Goal: Task Accomplishment & Management: Complete application form

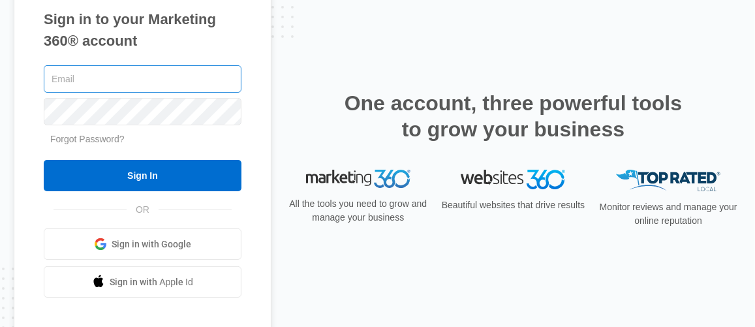
click at [149, 76] on input "text" at bounding box center [143, 78] width 198 height 27
type input "[EMAIL_ADDRESS][DOMAIN_NAME]"
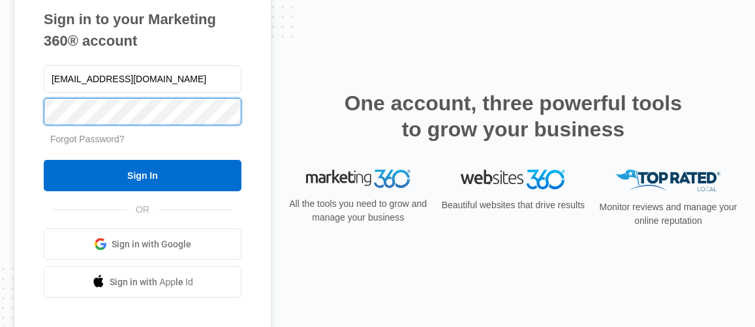
click at [44, 160] on input "Sign In" at bounding box center [143, 175] width 198 height 31
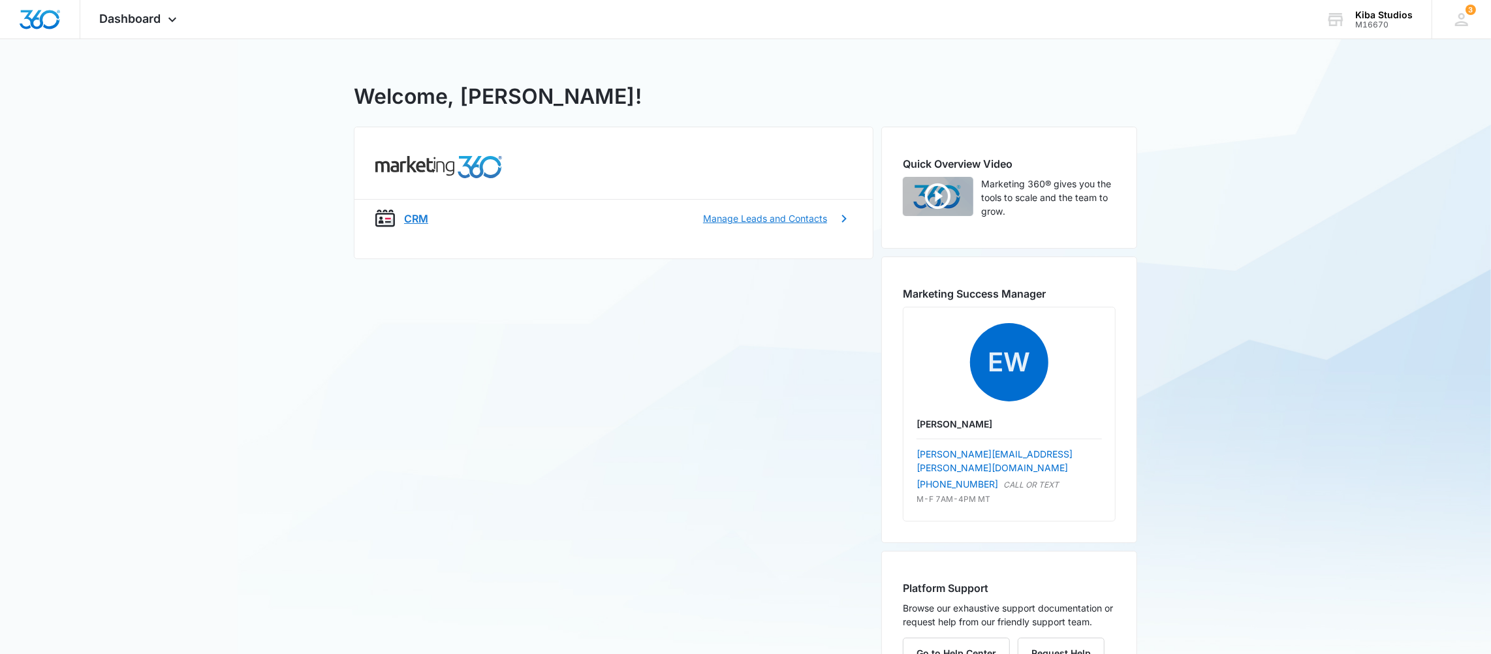
click at [824, 219] on p "Manage Leads and Contacts" at bounding box center [765, 218] width 124 height 14
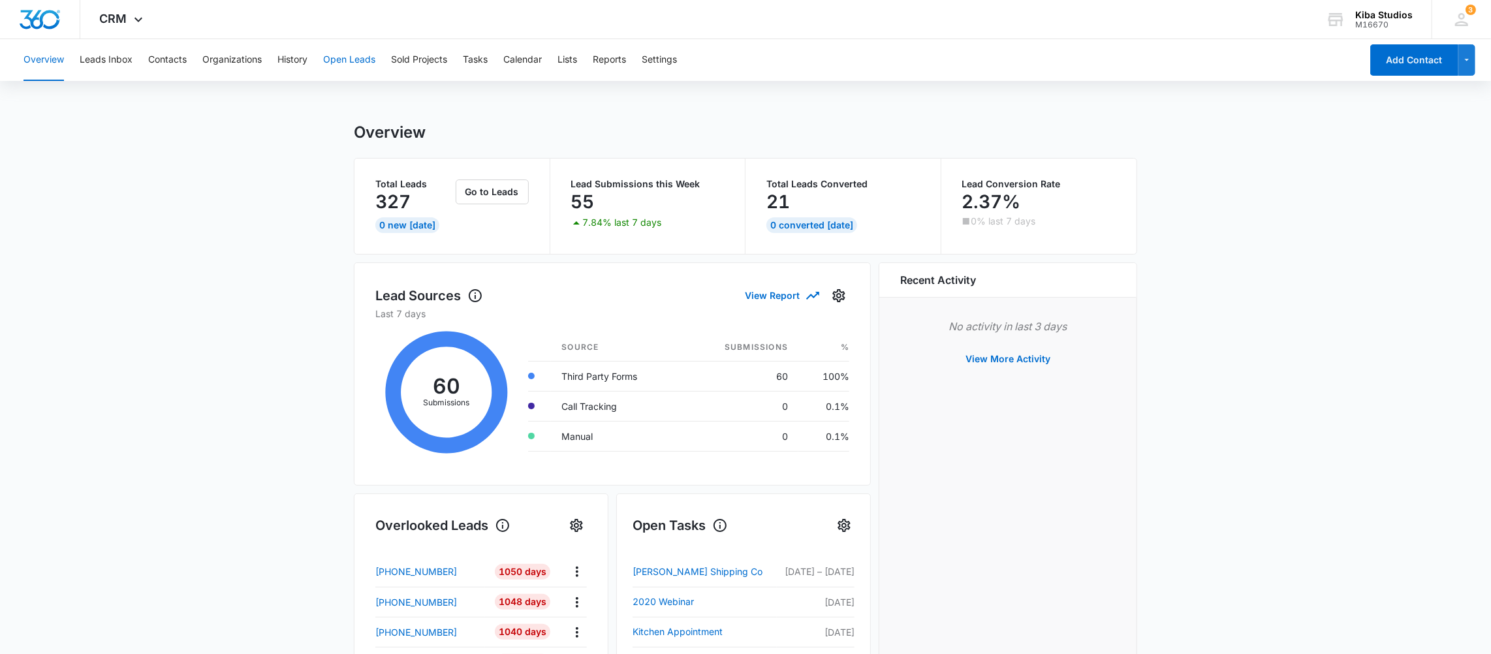
click at [333, 57] on button "Open Leads" at bounding box center [349, 60] width 52 height 42
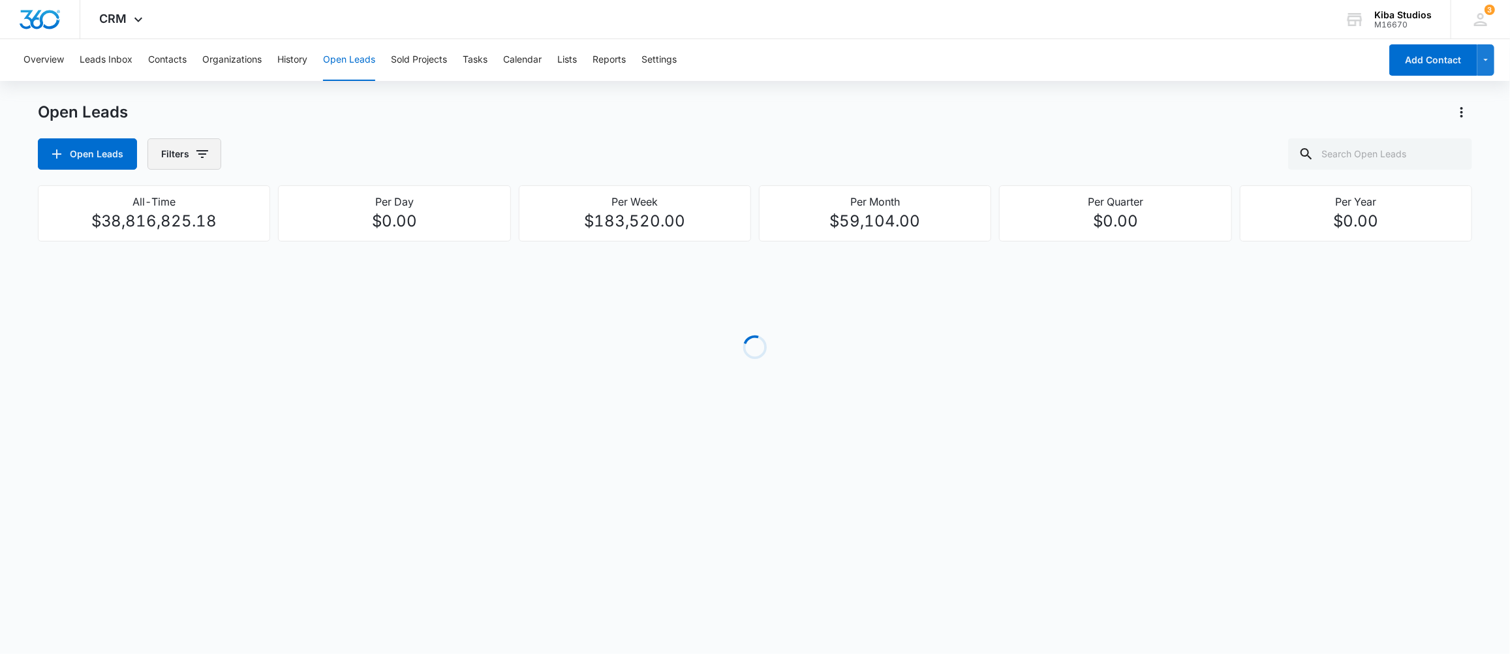
click at [208, 156] on icon "button" at bounding box center [203, 154] width 16 height 16
click at [198, 206] on p "Assigned By" at bounding box center [190, 202] width 54 height 14
click at [297, 200] on icon "Show Assigned By filters" at bounding box center [303, 201] width 16 height 16
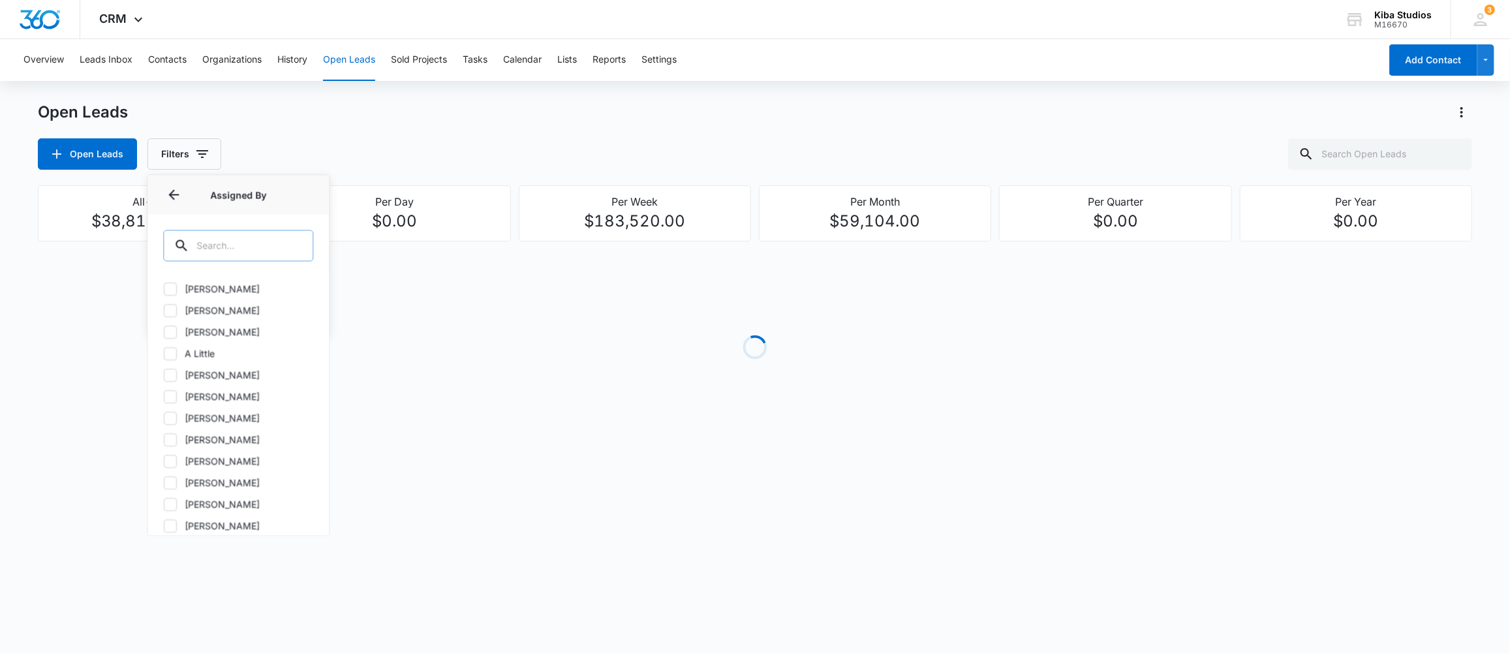
click at [228, 246] on input "text" at bounding box center [238, 245] width 150 height 31
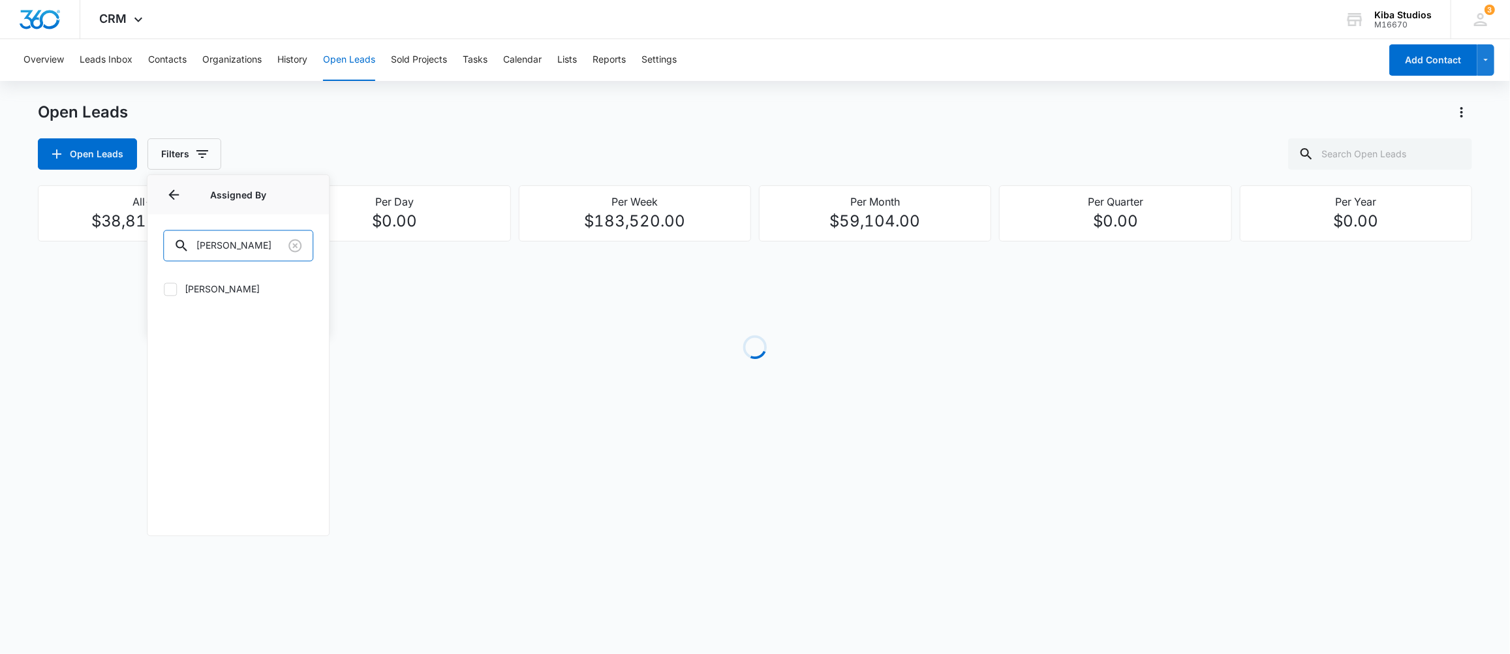
type input "[PERSON_NAME]"
click at [193, 288] on label "[PERSON_NAME]" at bounding box center [238, 289] width 150 height 14
click at [164, 289] on input "[PERSON_NAME]" at bounding box center [163, 289] width 1 height 1
checkbox input "true"
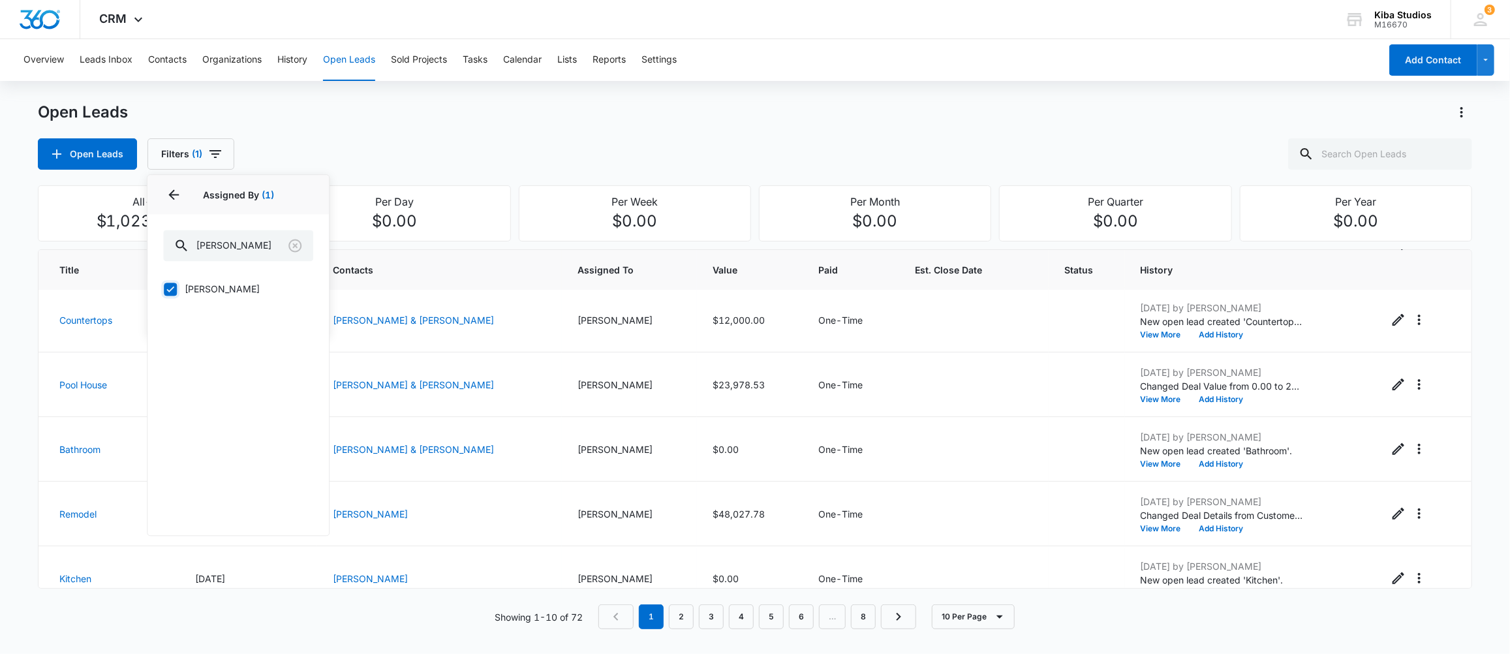
scroll to position [349, 0]
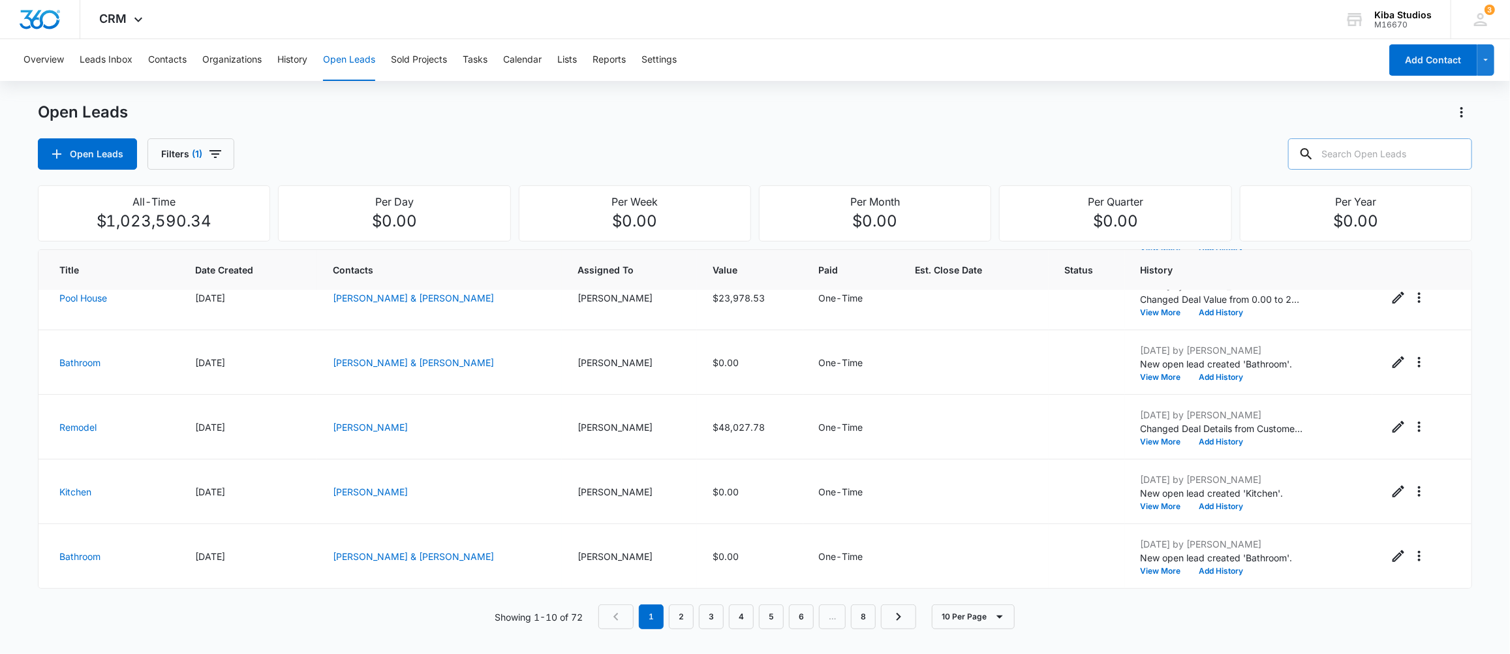
drag, startPoint x: 1397, startPoint y: 160, endPoint x: 1397, endPoint y: 152, distance: 7.8
click at [1397, 156] on input "text" at bounding box center [1380, 153] width 184 height 31
type input "[PERSON_NAME]"
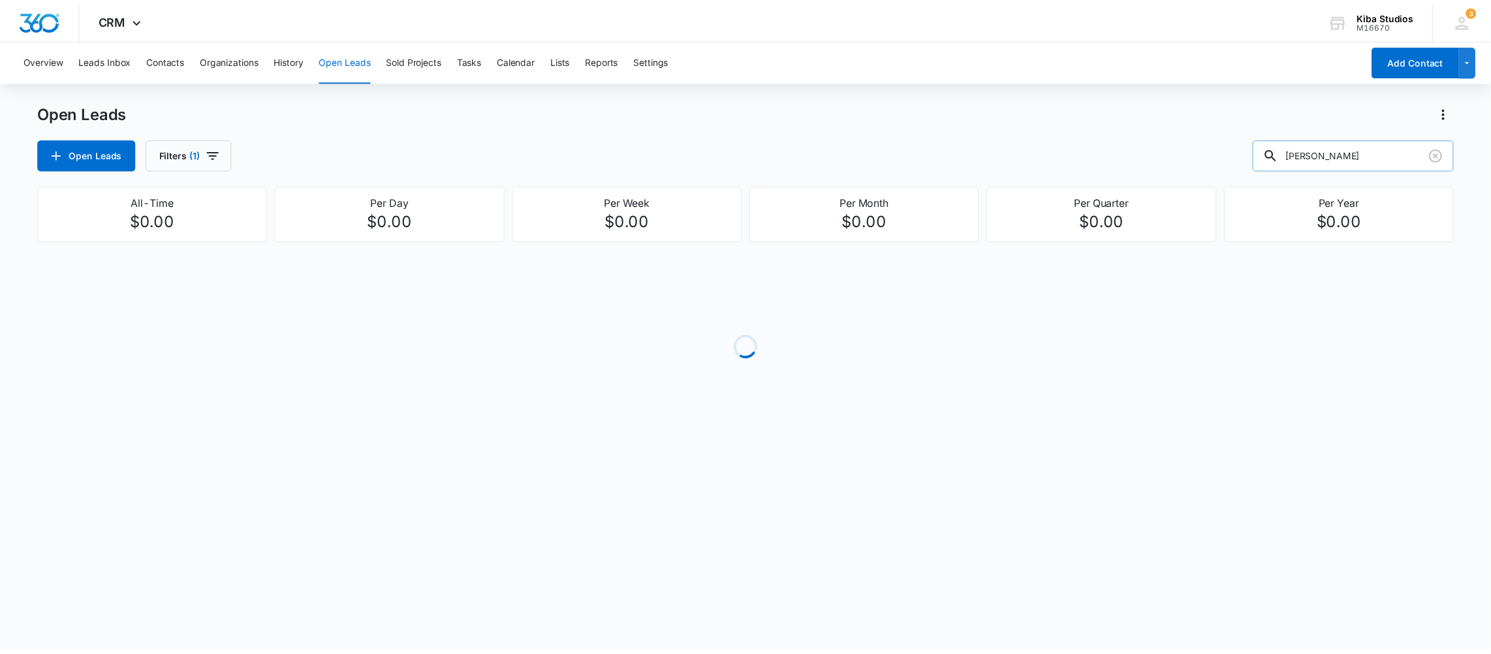
scroll to position [0, 0]
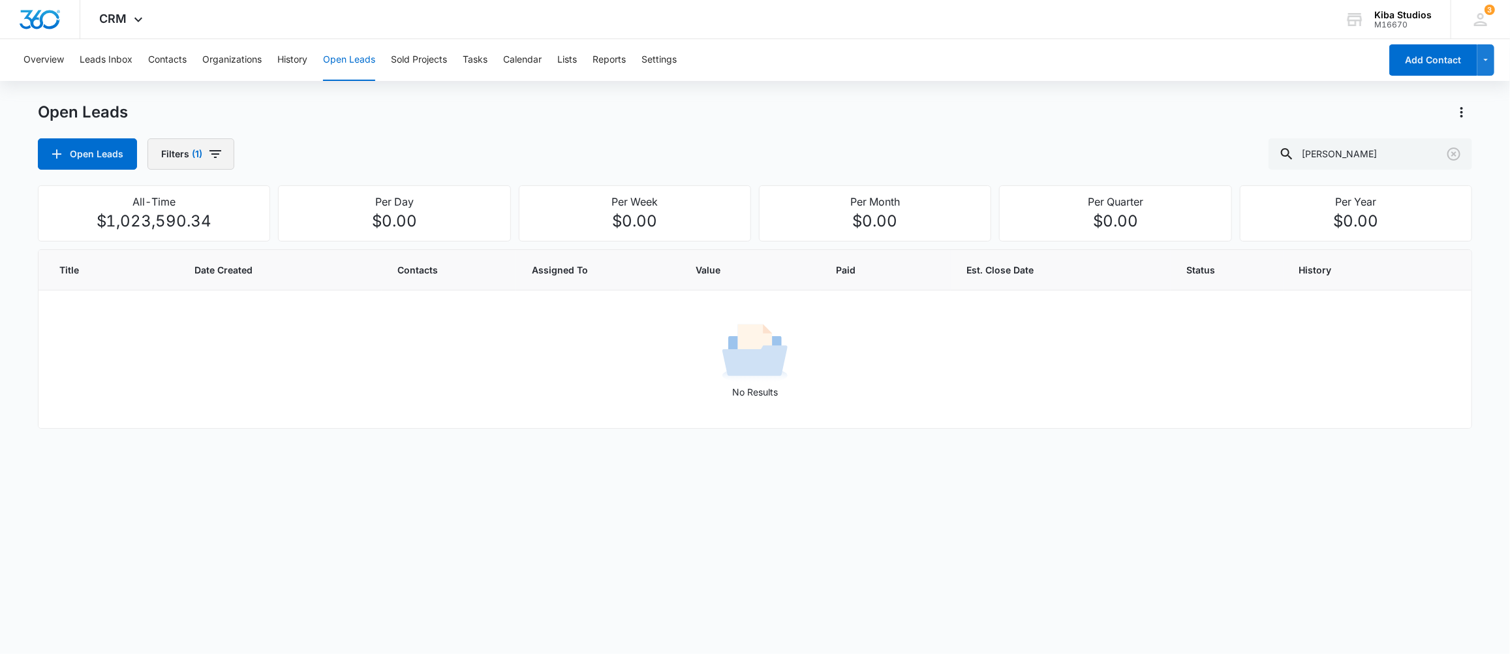
click at [223, 148] on button "Filters (1)" at bounding box center [191, 153] width 87 height 31
click at [348, 133] on div "Open Leads Open Leads Filters (1) [PERSON_NAME]" at bounding box center [755, 136] width 1435 height 68
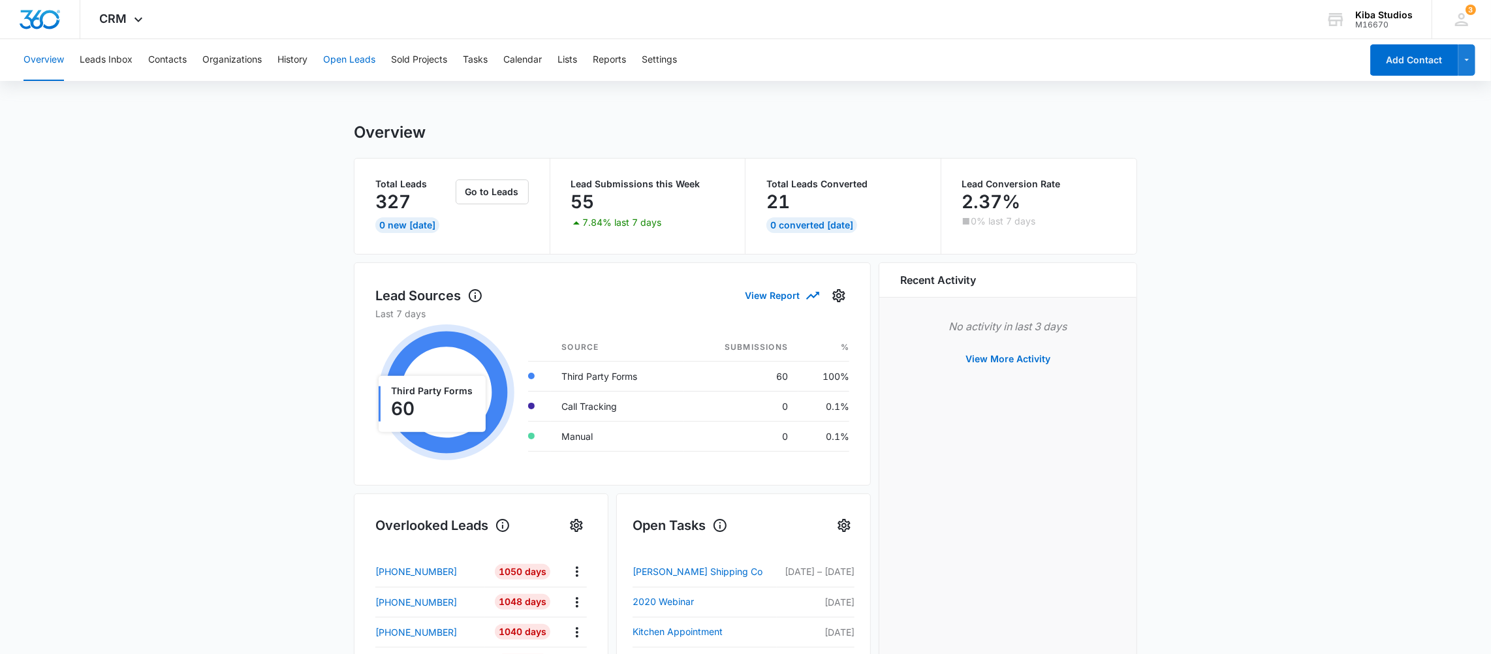
click at [343, 60] on button "Open Leads" at bounding box center [349, 60] width 52 height 42
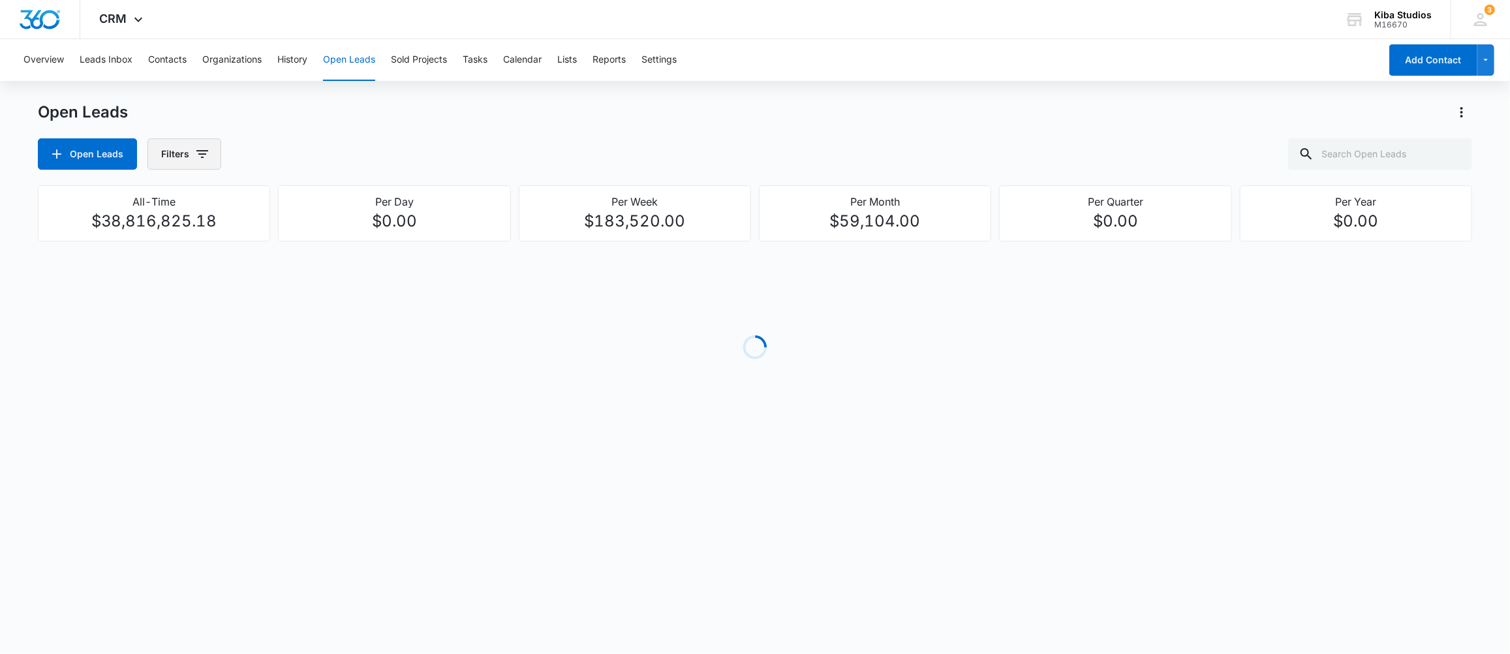
click at [208, 152] on icon "button" at bounding box center [203, 154] width 16 height 16
click at [212, 198] on p "Assigned By" at bounding box center [190, 202] width 54 height 14
click at [312, 200] on button "Show Assigned By filters" at bounding box center [302, 201] width 21 height 21
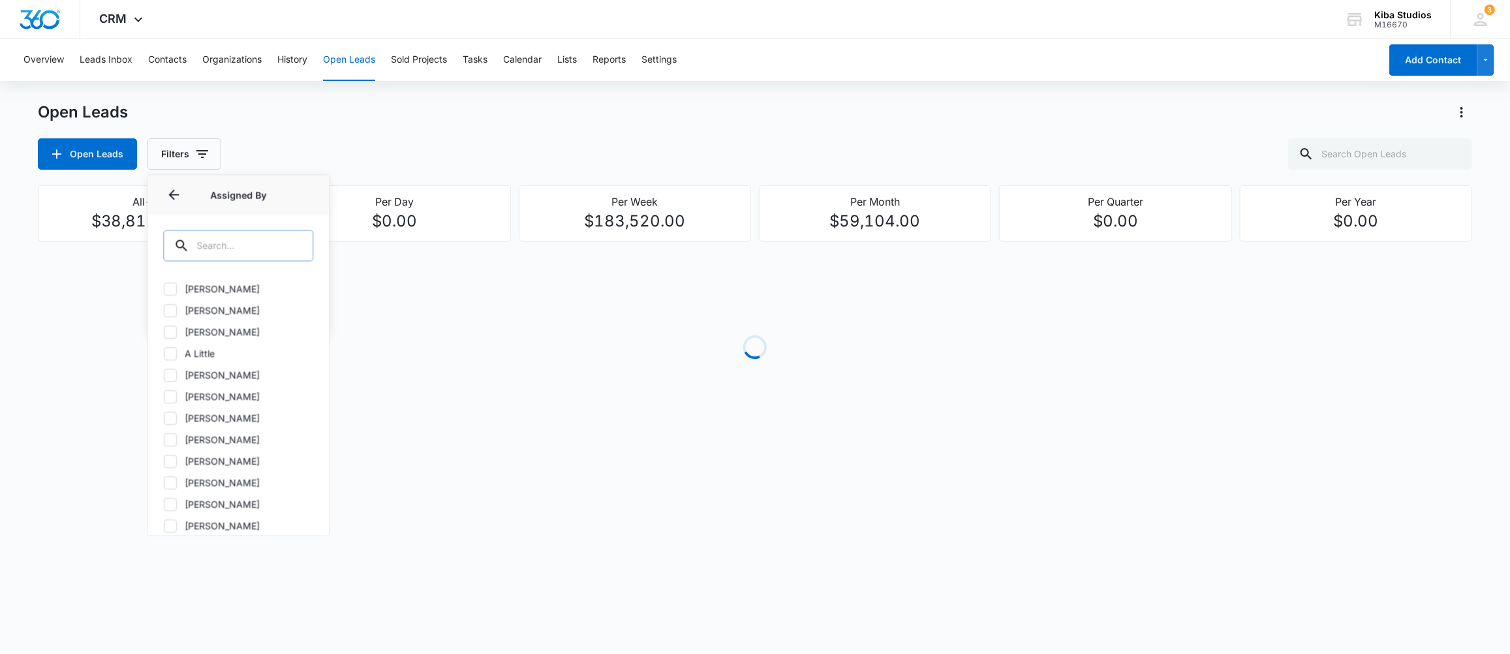
click at [279, 243] on input "text" at bounding box center [238, 245] width 150 height 31
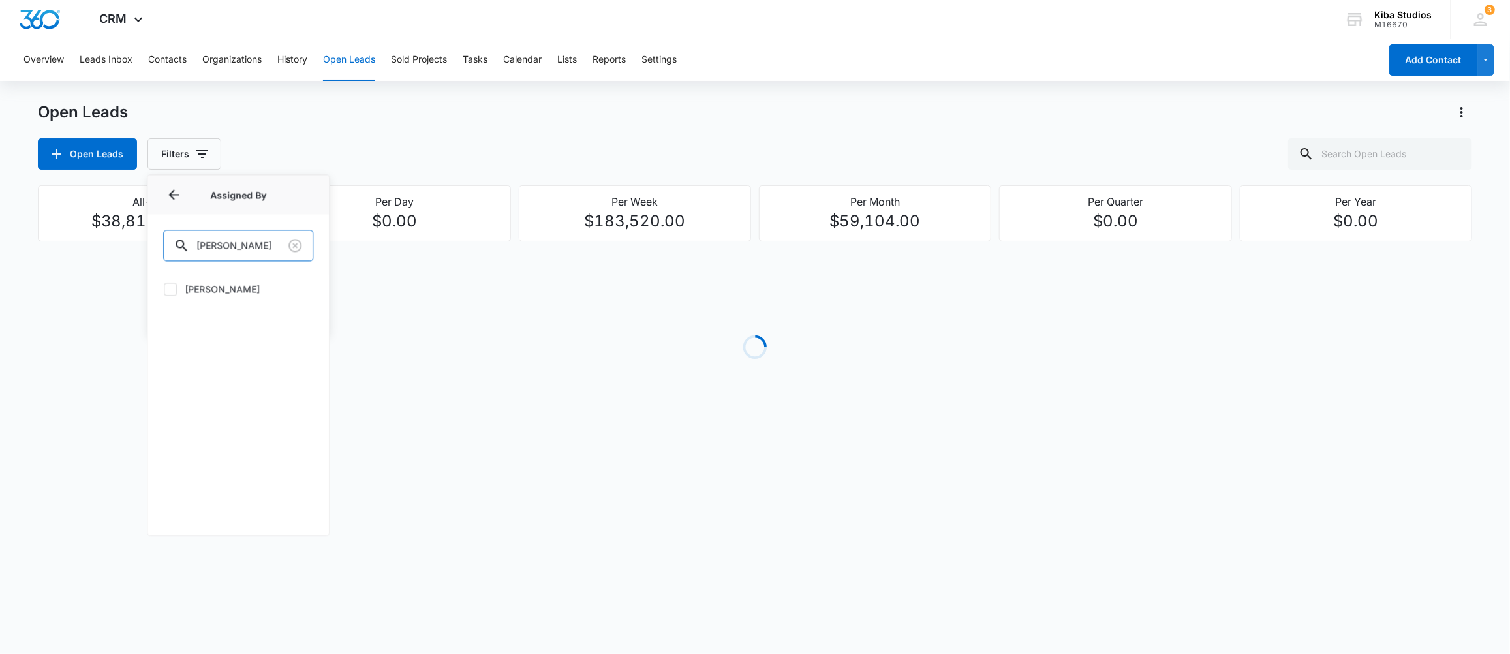
type input "[PERSON_NAME]"
click at [227, 287] on label "[PERSON_NAME]" at bounding box center [238, 289] width 150 height 14
click at [164, 289] on input "[PERSON_NAME]" at bounding box center [163, 289] width 1 height 1
checkbox input "true"
click at [392, 150] on div "Open Leads Filters (1) Assigned By 1 Assigned By (1) [PERSON_NAME] Assigned To …" at bounding box center [755, 153] width 1435 height 31
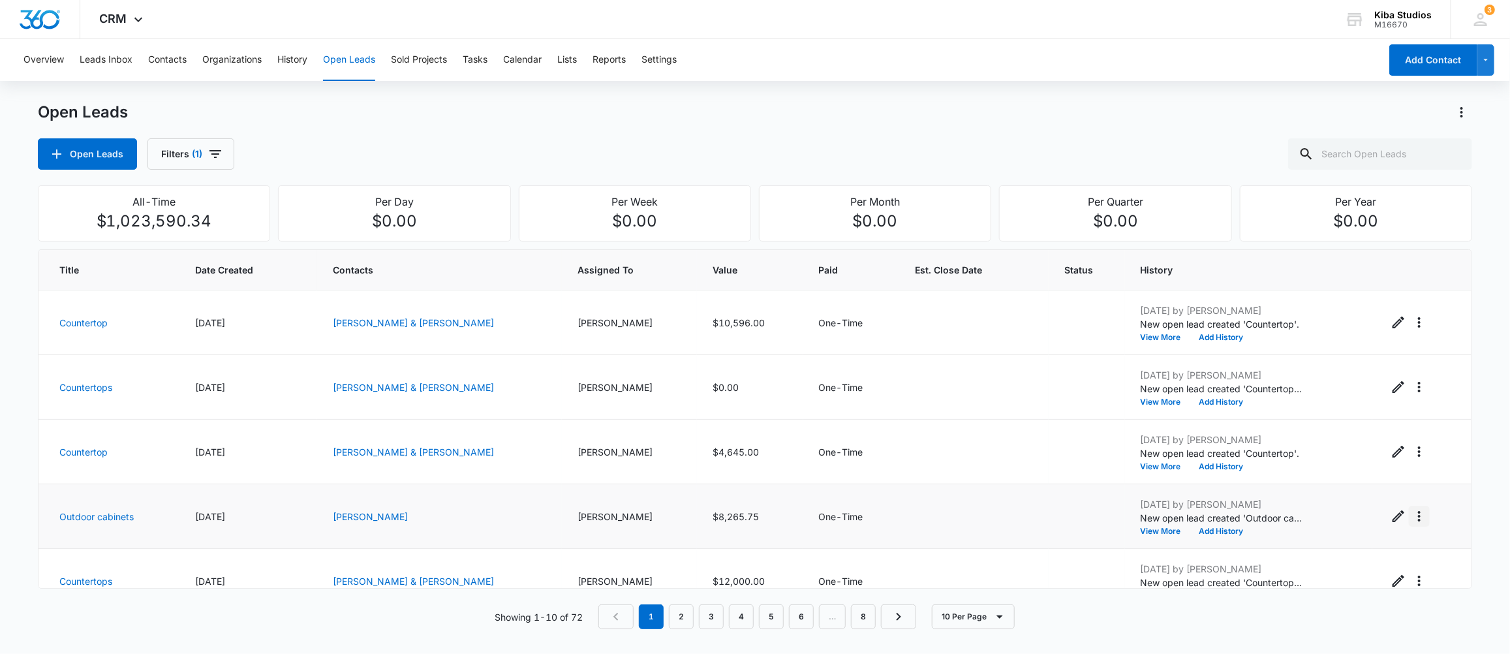
click at [1412, 520] on icon "Actions" at bounding box center [1420, 516] width 16 height 16
click at [1065, 512] on div at bounding box center [1087, 516] width 45 height 19
click at [1074, 516] on icon "- - Select to Edit Field" at bounding box center [1080, 515] width 12 height 12
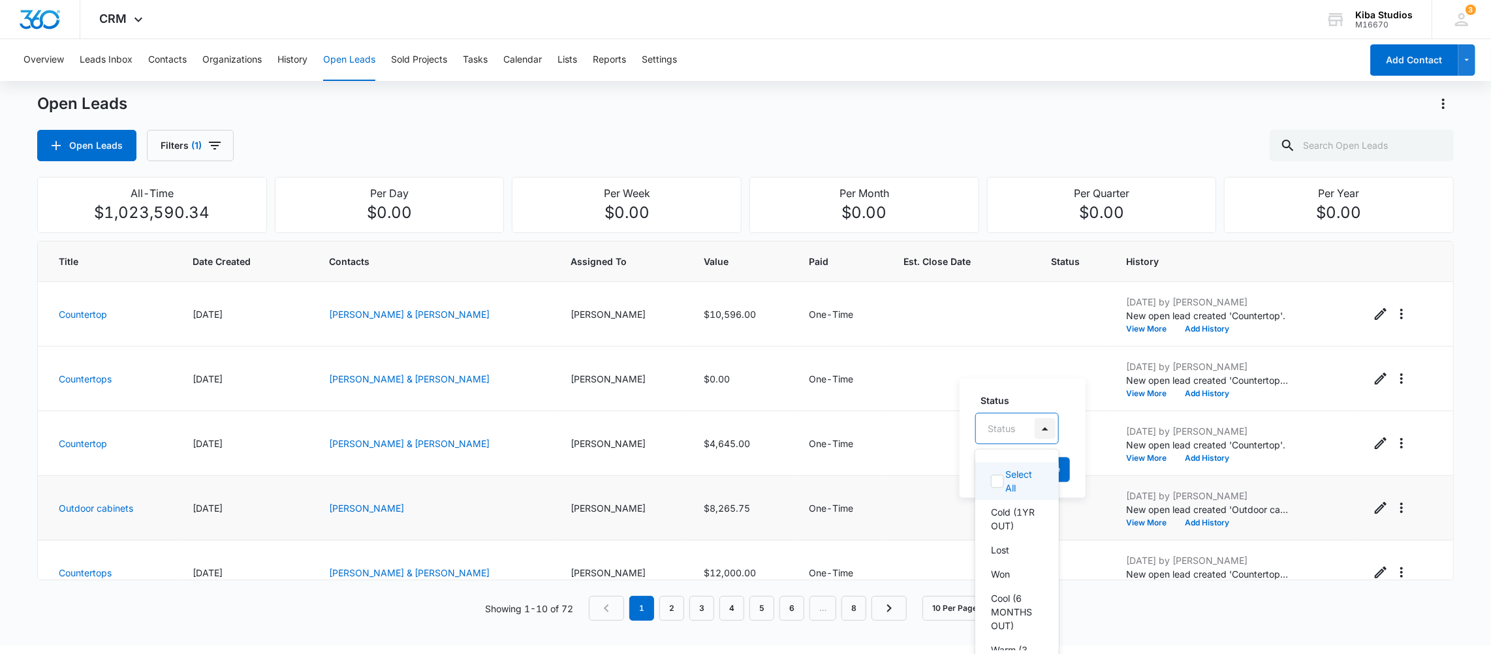
click at [1057, 438] on div at bounding box center [1045, 428] width 26 height 30
click at [995, 556] on p "Lost" at bounding box center [1000, 549] width 18 height 14
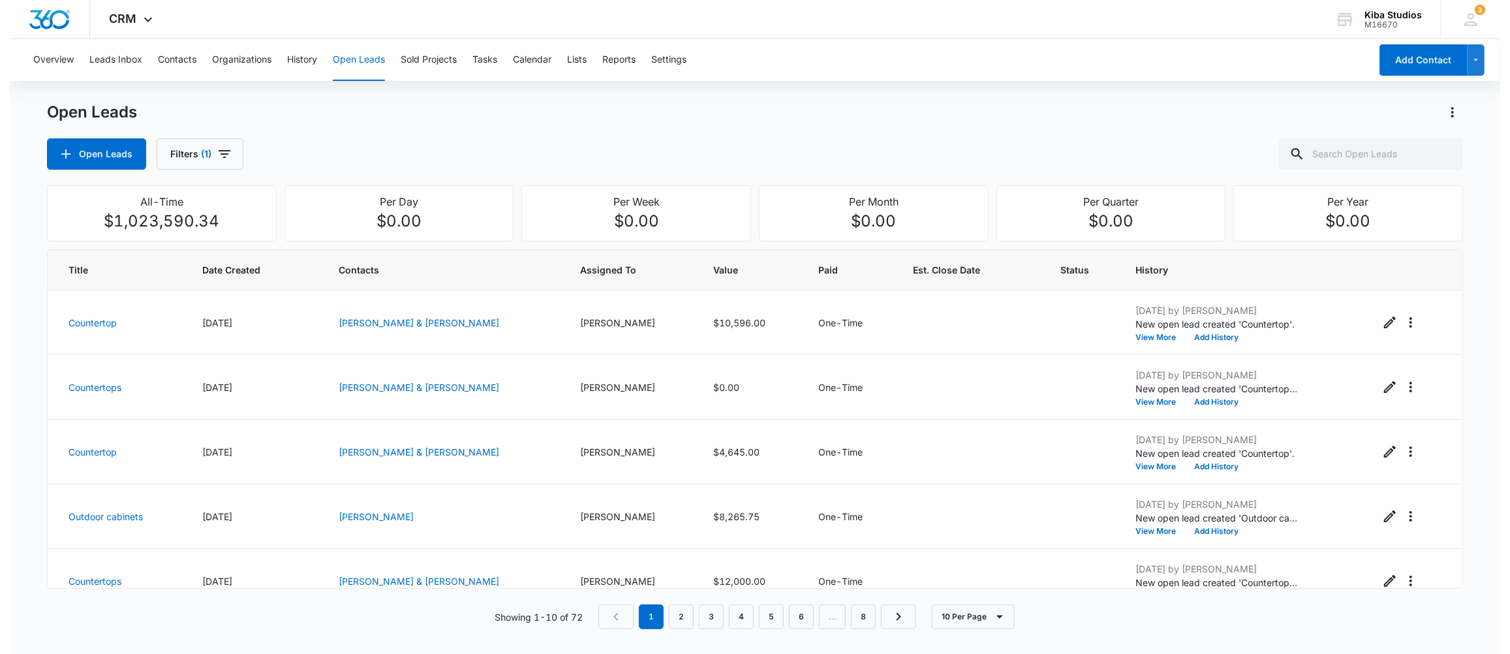
scroll to position [0, 0]
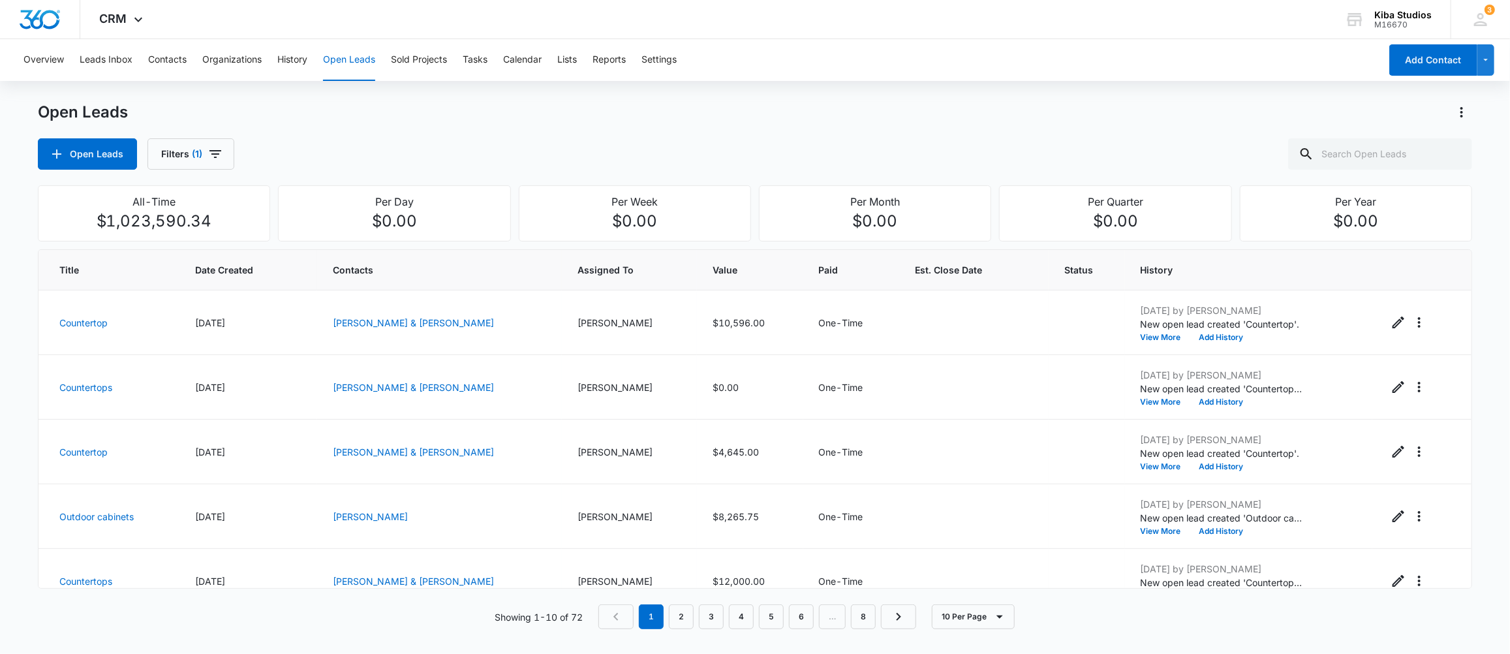
click at [1138, 603] on div "Title Date Created Contacts Assigned To Value Paid Est. Close Date Status Histo…" at bounding box center [755, 439] width 1435 height 380
click at [1072, 520] on icon "- - Select to Edit Field" at bounding box center [1080, 515] width 16 height 16
click at [1053, 476] on button "Save" at bounding box center [1066, 477] width 39 height 25
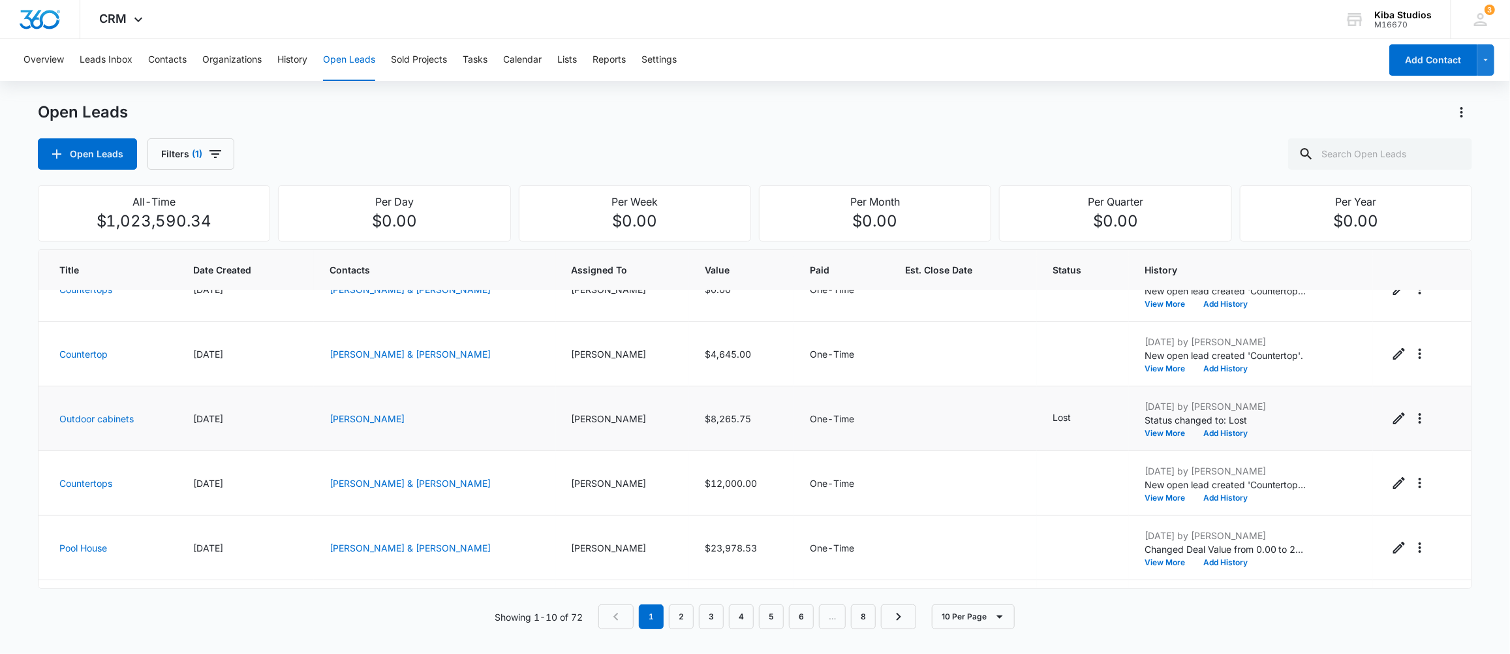
scroll to position [131, 0]
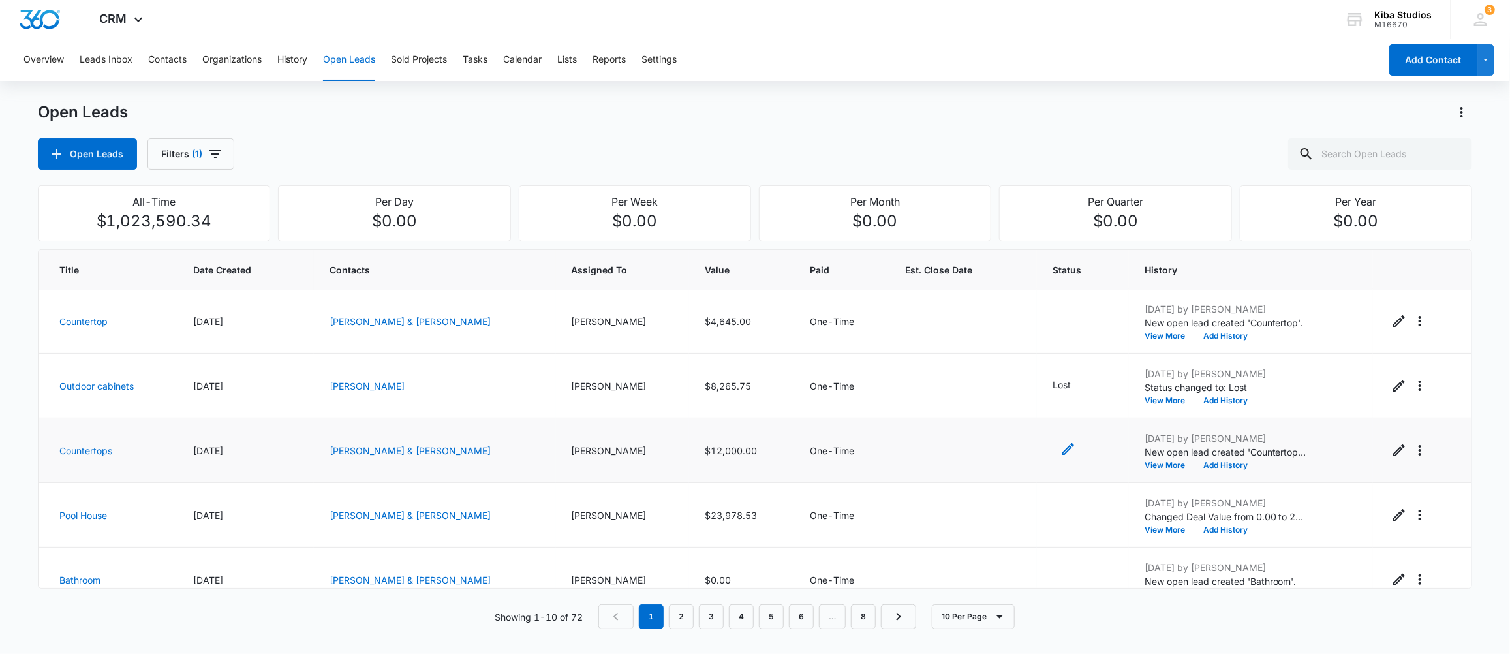
click at [1061, 456] on icon "- - Select to Edit Field" at bounding box center [1069, 449] width 16 height 16
click at [1044, 369] on div at bounding box center [1045, 370] width 21 height 21
click at [1081, 489] on td at bounding box center [1083, 515] width 92 height 65
click at [1412, 454] on icon "Actions" at bounding box center [1420, 451] width 16 height 16
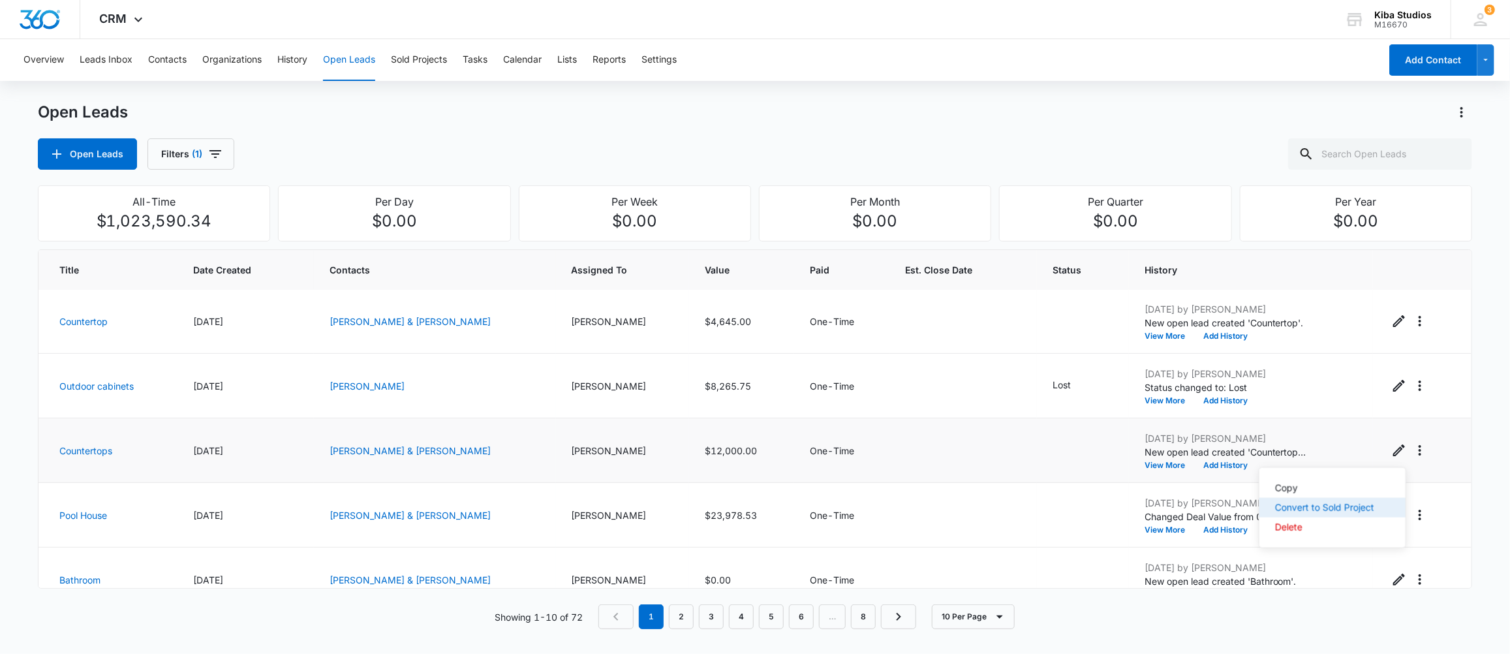
click at [1301, 511] on div "Convert to Sold Project" at bounding box center [1324, 507] width 99 height 9
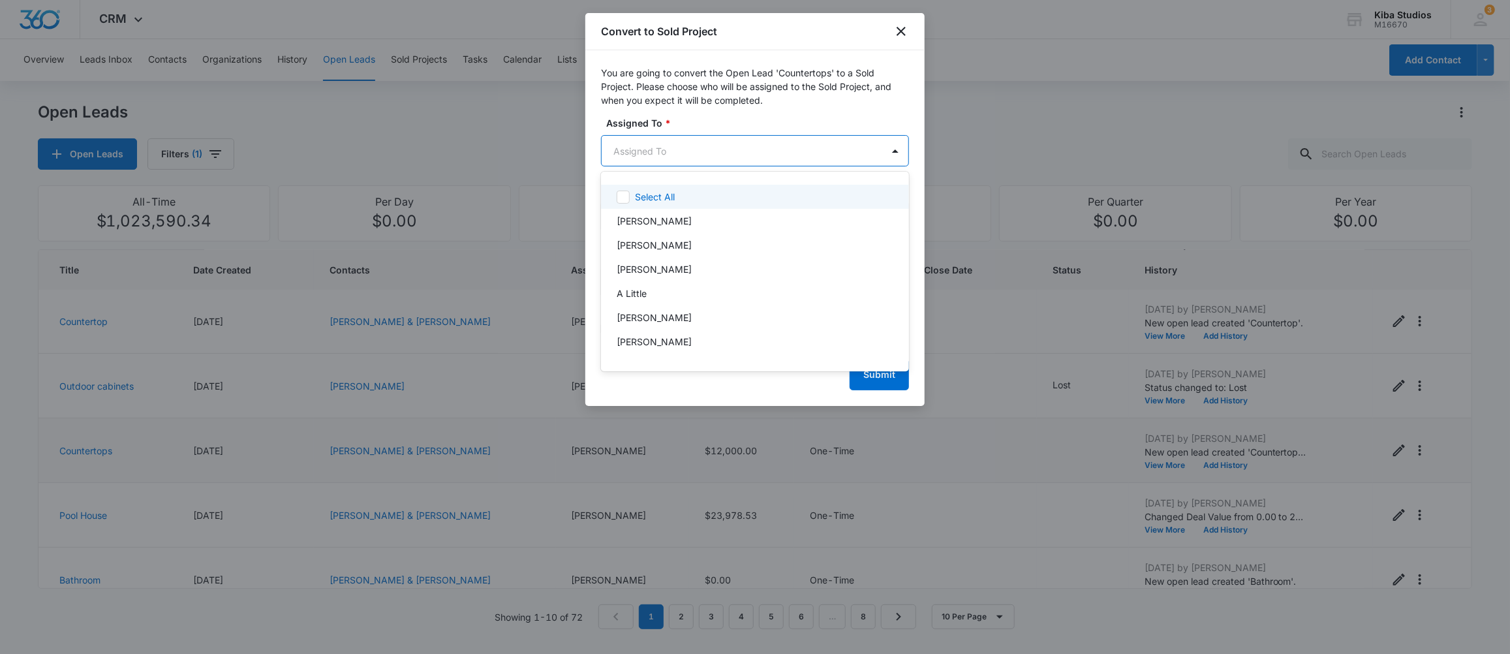
click at [758, 159] on body "CRM Apps CRM Brand Kiba Studios M16670 Your Accounts View All 3 MD [PERSON_NAME…" at bounding box center [755, 327] width 1510 height 654
click at [699, 155] on div at bounding box center [755, 327] width 1510 height 654
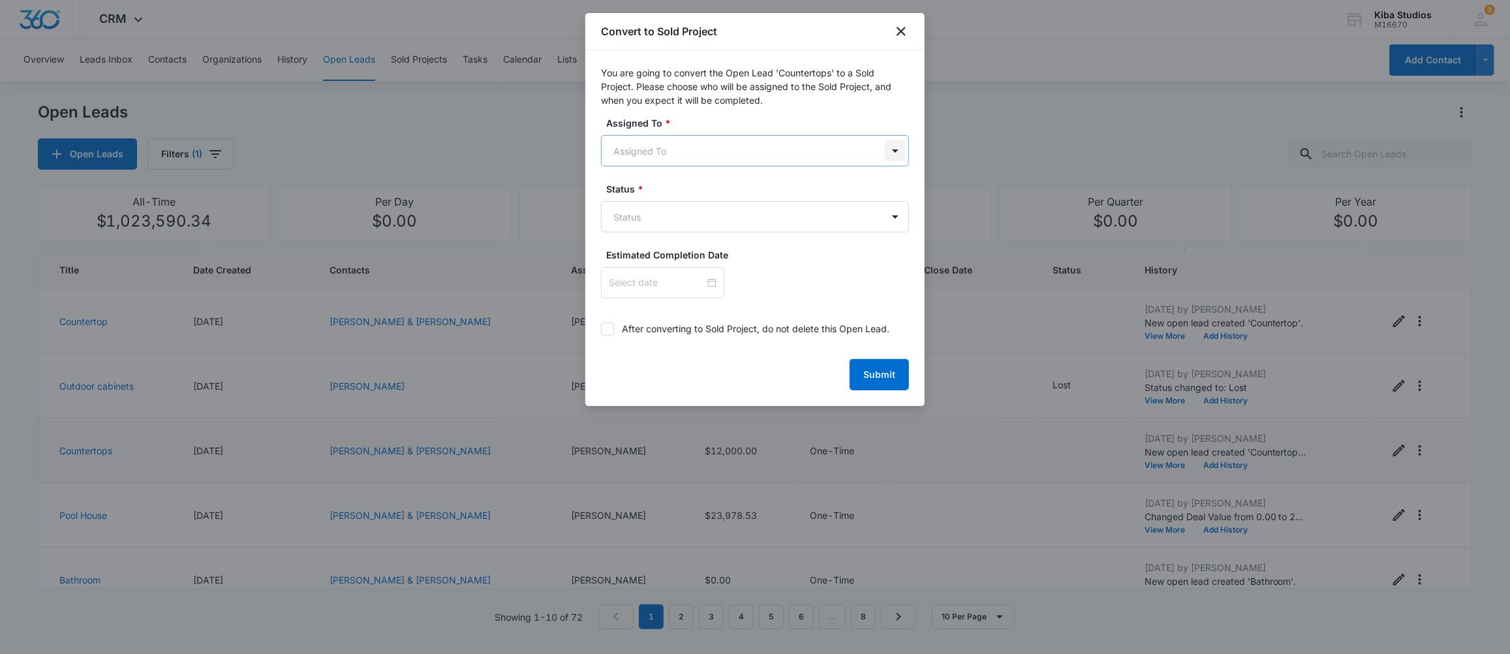
click at [901, 147] on body "CRM Apps CRM Brand Kiba Studios M16670 Your Accounts View All 3 MD [PERSON_NAME…" at bounding box center [755, 327] width 1510 height 654
type input "[PERSON_NAME]"
drag, startPoint x: 631, startPoint y: 193, endPoint x: 639, endPoint y: 189, distance: 9.3
click at [639, 190] on p "[PERSON_NAME]" at bounding box center [654, 197] width 75 height 14
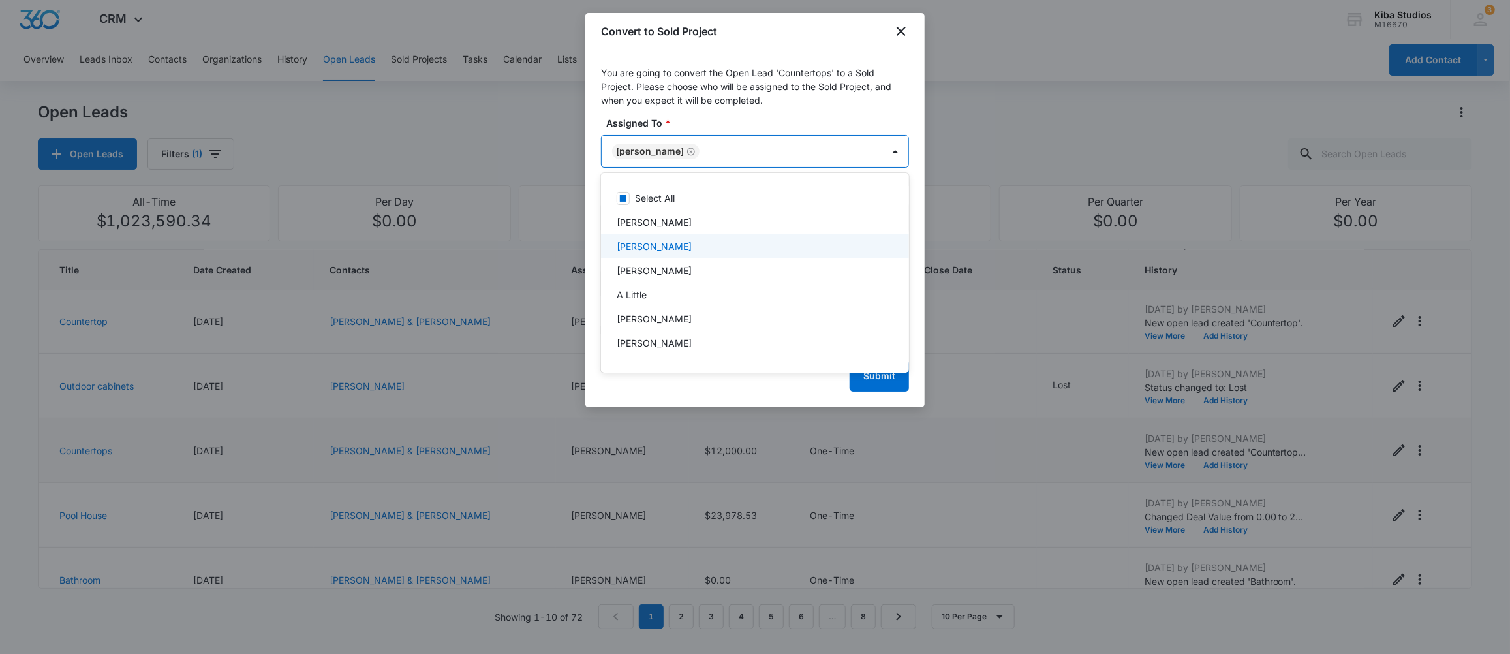
click at [787, 146] on div at bounding box center [755, 327] width 1510 height 654
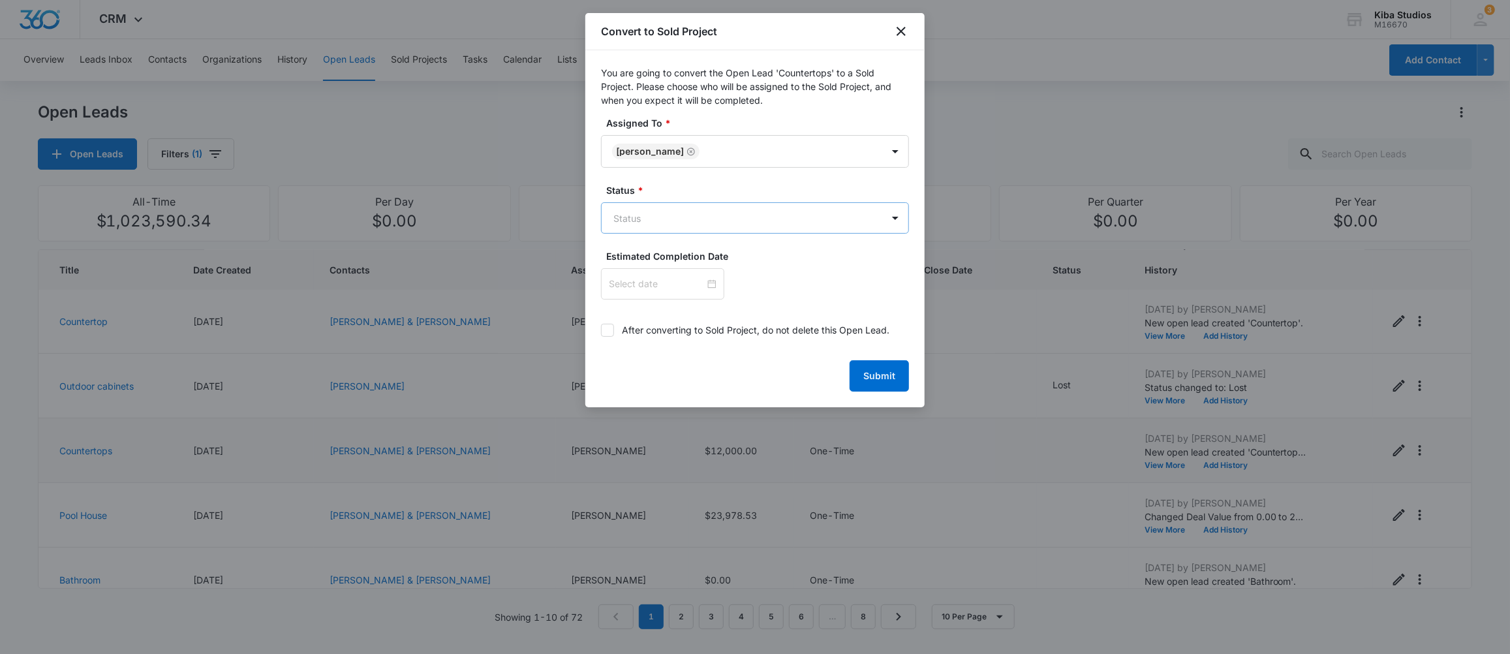
click at [696, 215] on body "CRM Apps CRM Brand Kiba Studios M16670 Your Accounts View All 3 MD [PERSON_NAME…" at bounding box center [755, 327] width 1510 height 654
click at [640, 313] on p "In Process" at bounding box center [639, 312] width 44 height 14
click at [888, 373] on div at bounding box center [755, 327] width 1510 height 654
click at [884, 382] on button "Submit" at bounding box center [879, 377] width 59 height 31
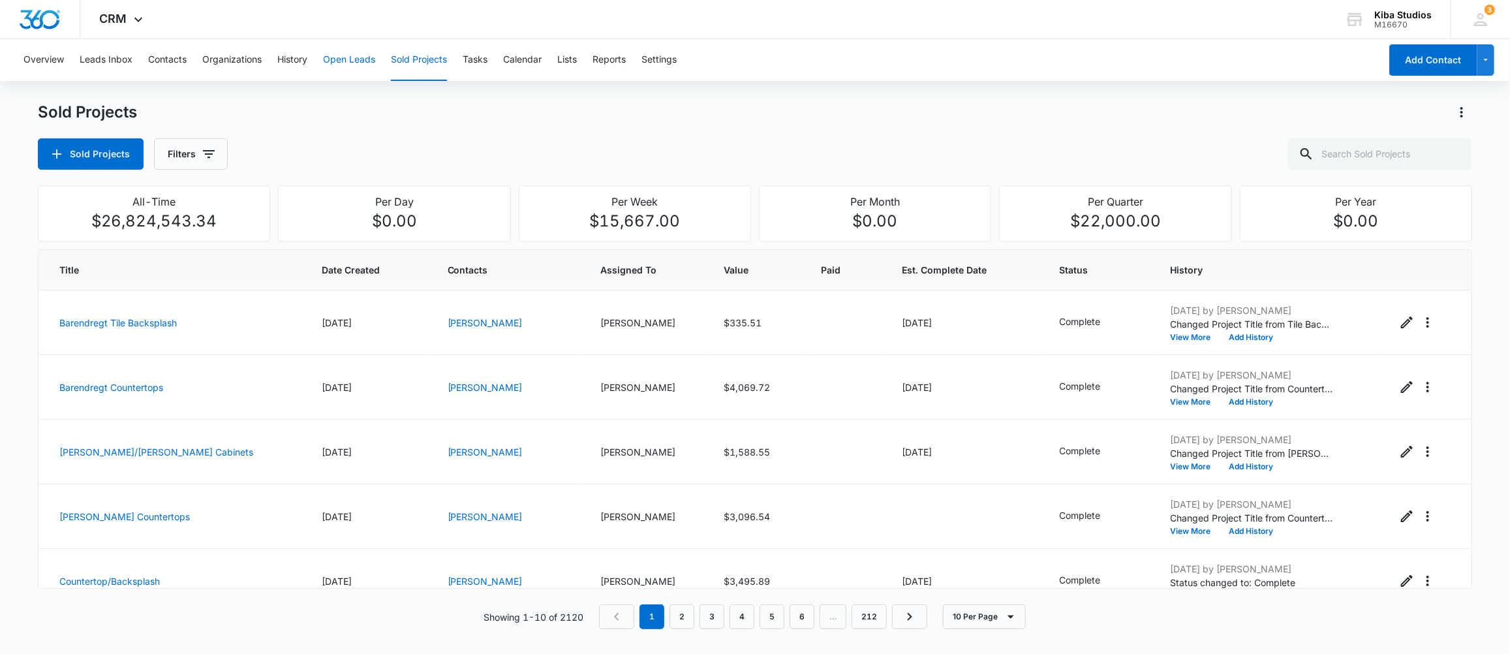
click at [336, 59] on button "Open Leads" at bounding box center [349, 60] width 52 height 42
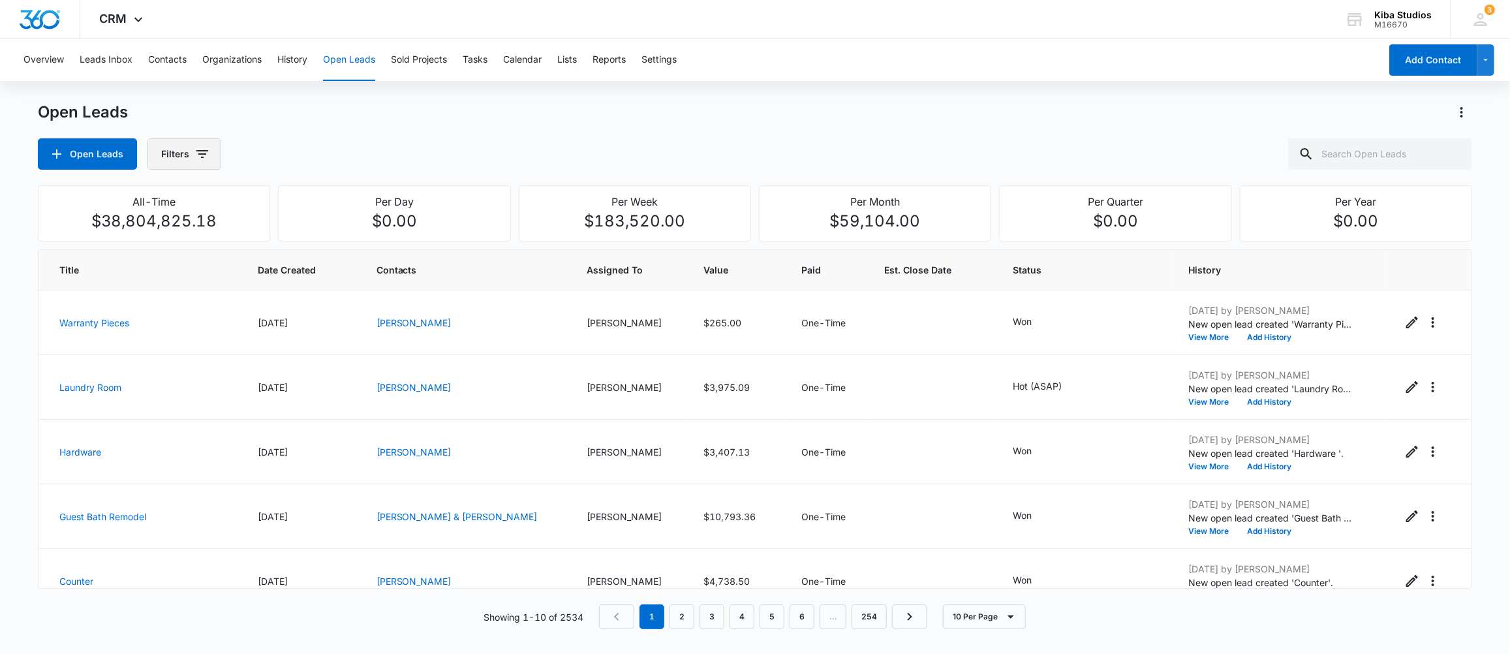
click at [204, 163] on button "Filters" at bounding box center [185, 153] width 74 height 31
click at [300, 203] on icon "Show Assigned By filters" at bounding box center [303, 201] width 16 height 16
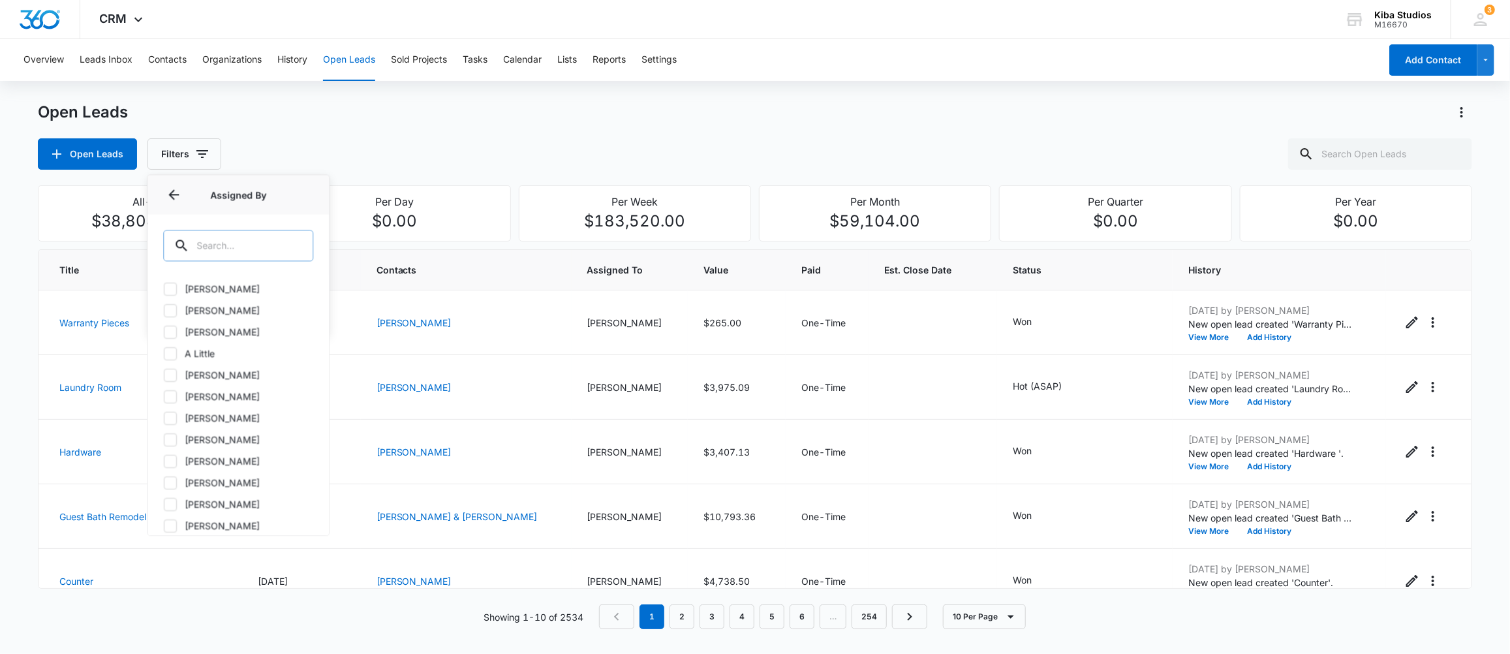
click at [273, 249] on input "text" at bounding box center [238, 245] width 150 height 31
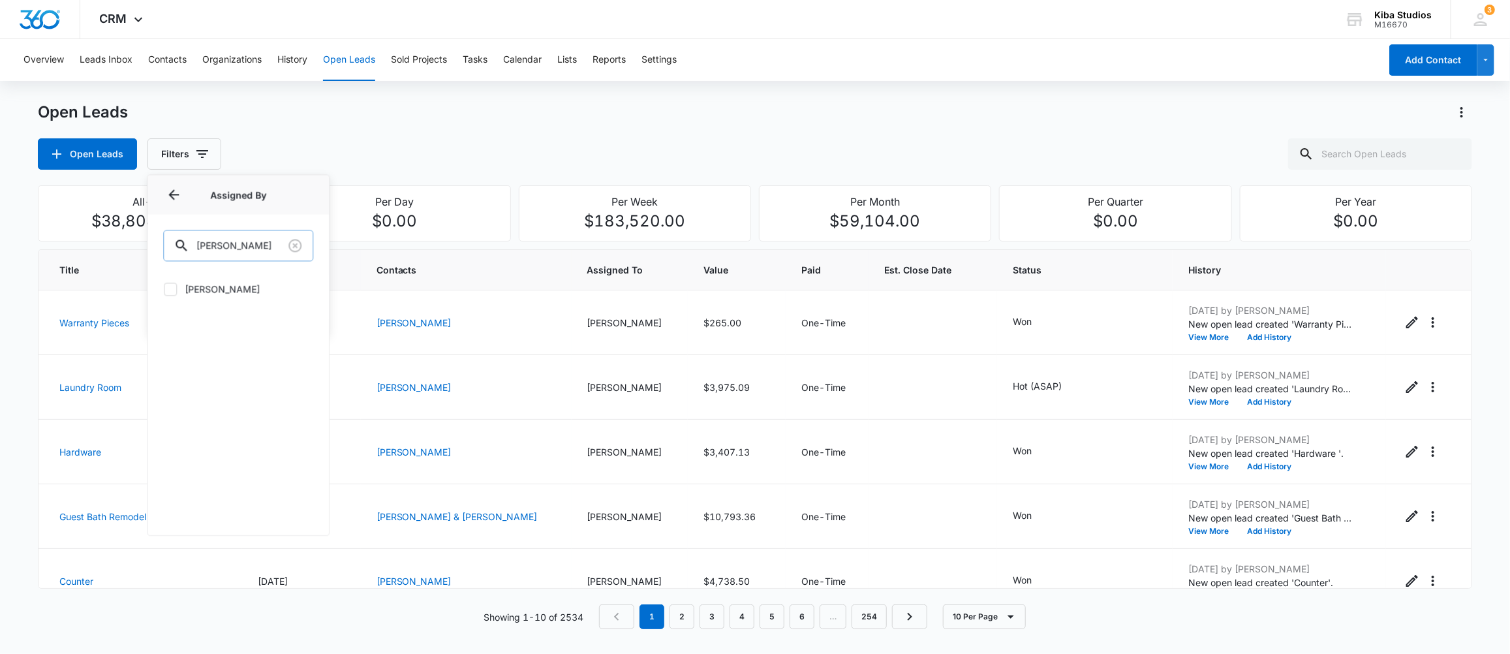
type input "[PERSON_NAME]"
click at [200, 289] on label "[PERSON_NAME]" at bounding box center [238, 289] width 150 height 14
click at [164, 289] on input "[PERSON_NAME]" at bounding box center [163, 289] width 1 height 1
checkbox input "true"
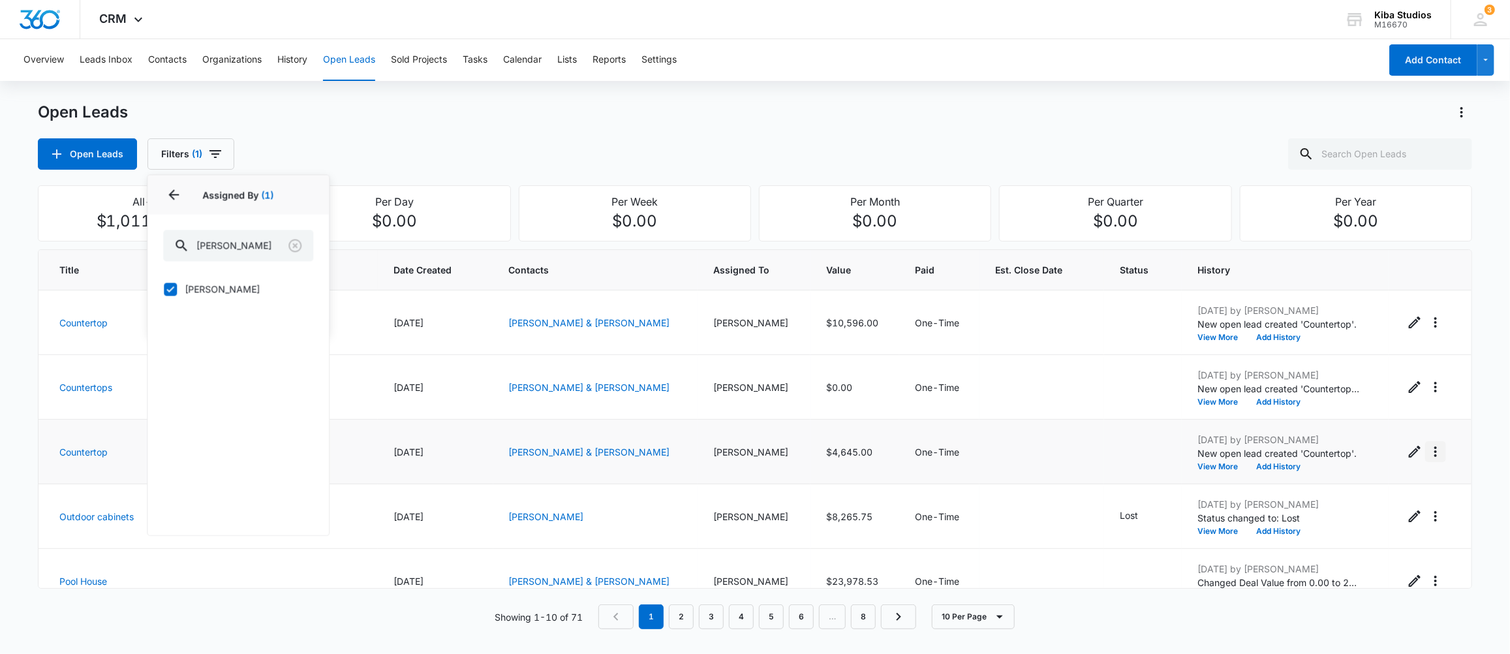
click at [1435, 448] on icon "Actions" at bounding box center [1436, 451] width 3 height 10
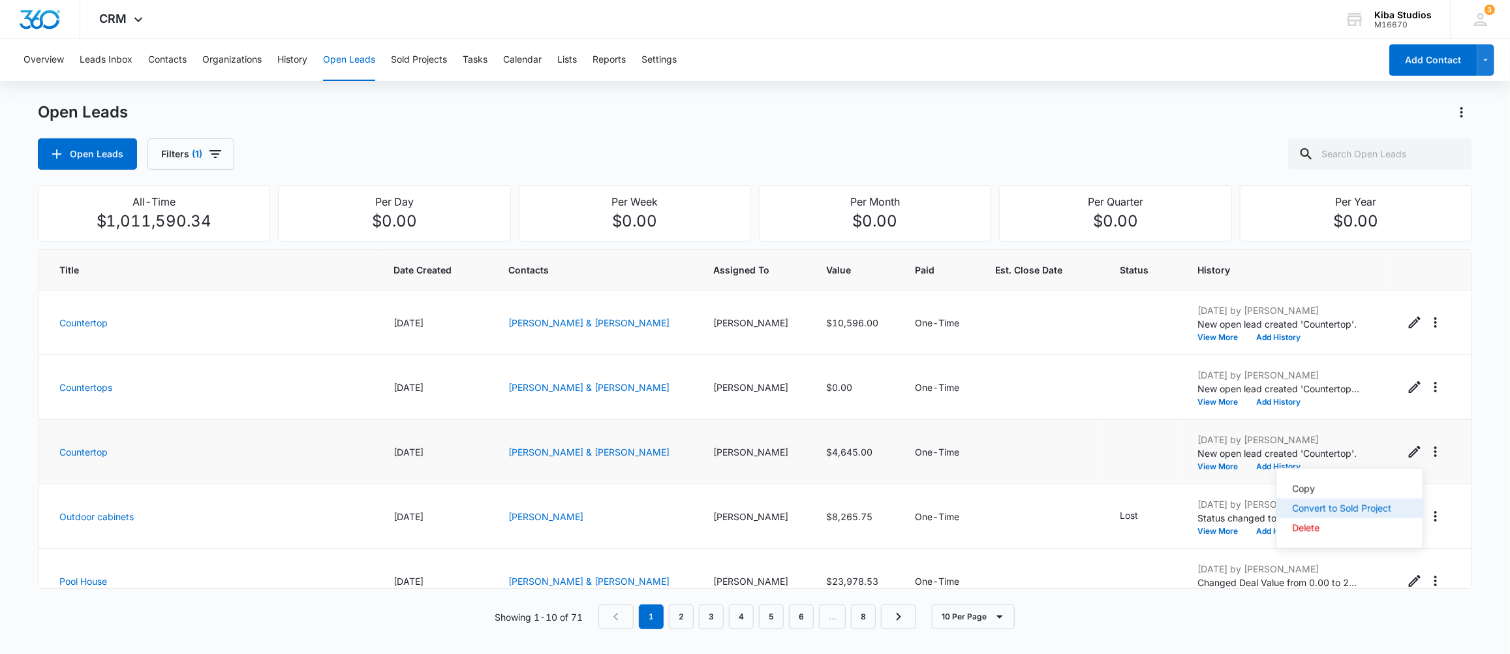
click at [1362, 511] on div "Convert to Sold Project" at bounding box center [1341, 508] width 99 height 9
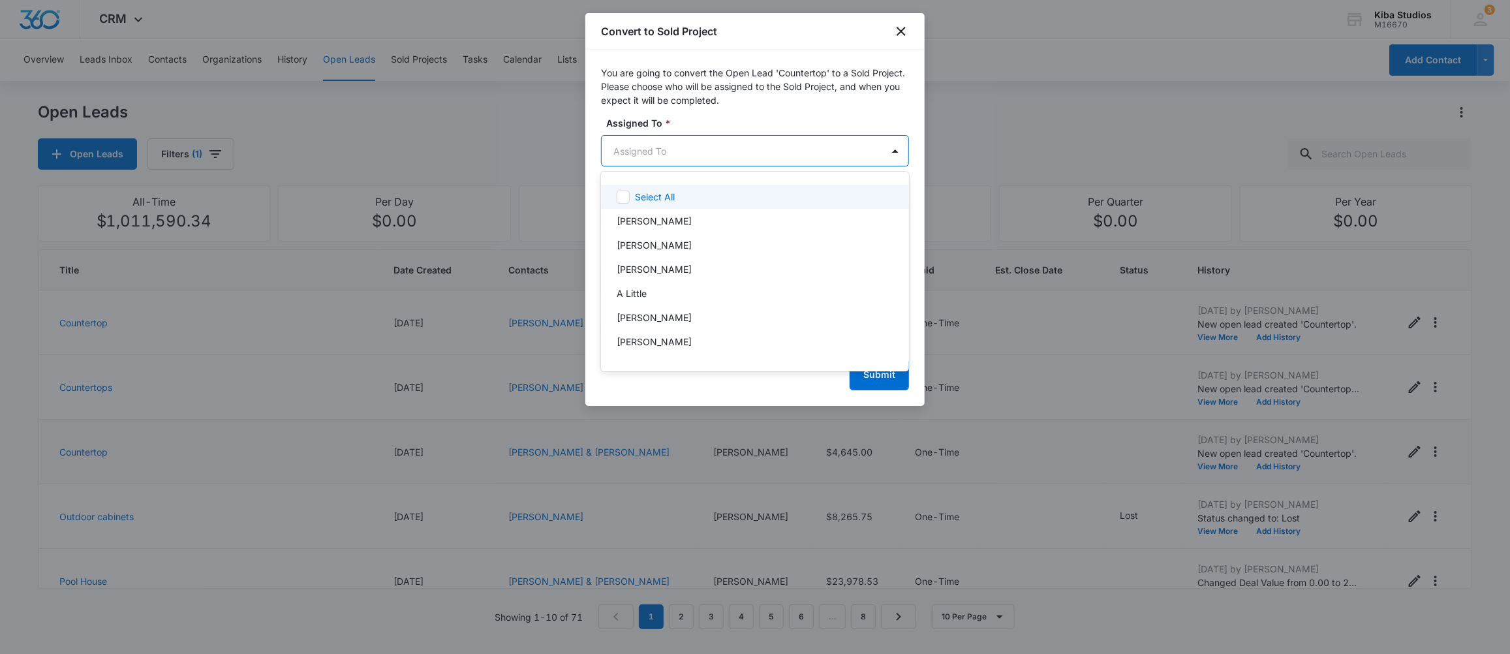
click at [655, 152] on body "CRM Apps CRM Brand Kiba Studios M16670 Your Accounts View All 3 MD [PERSON_NAME…" at bounding box center [755, 327] width 1510 height 654
type input "mol"
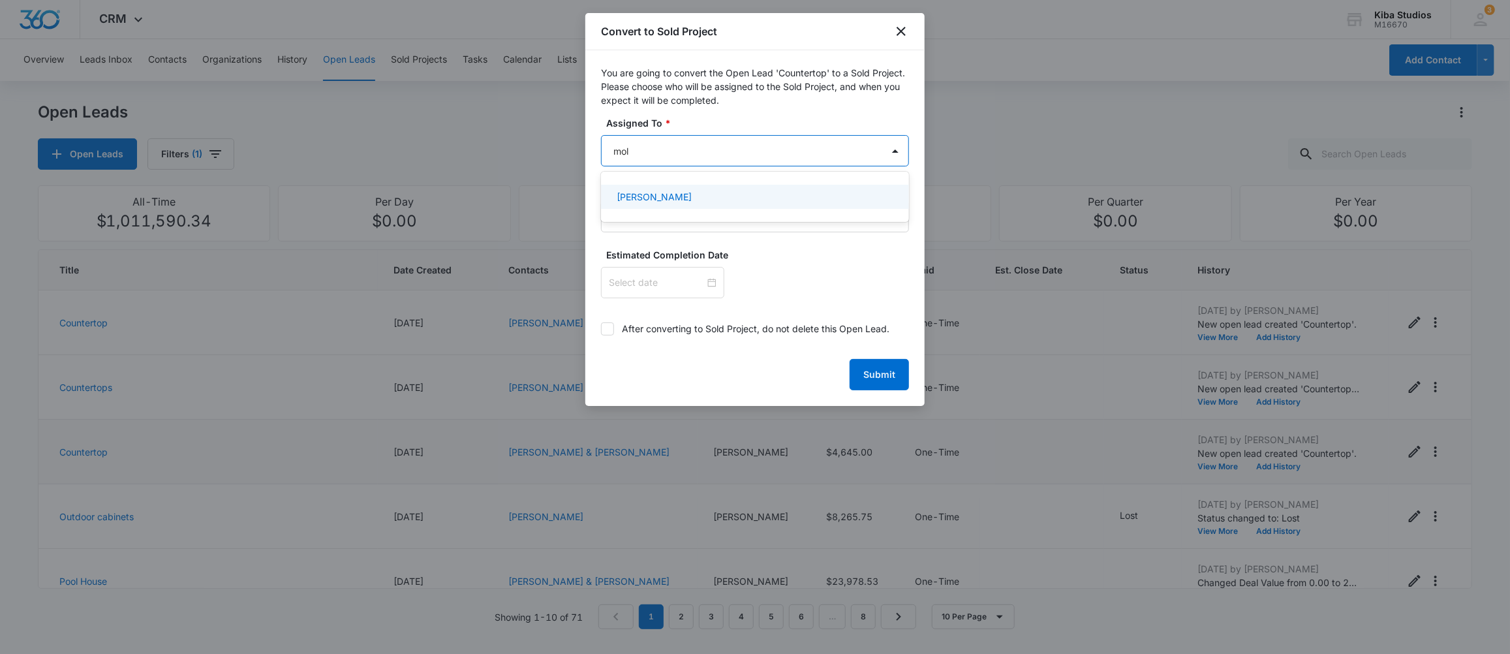
click at [683, 202] on div "[PERSON_NAME]" at bounding box center [754, 197] width 274 height 14
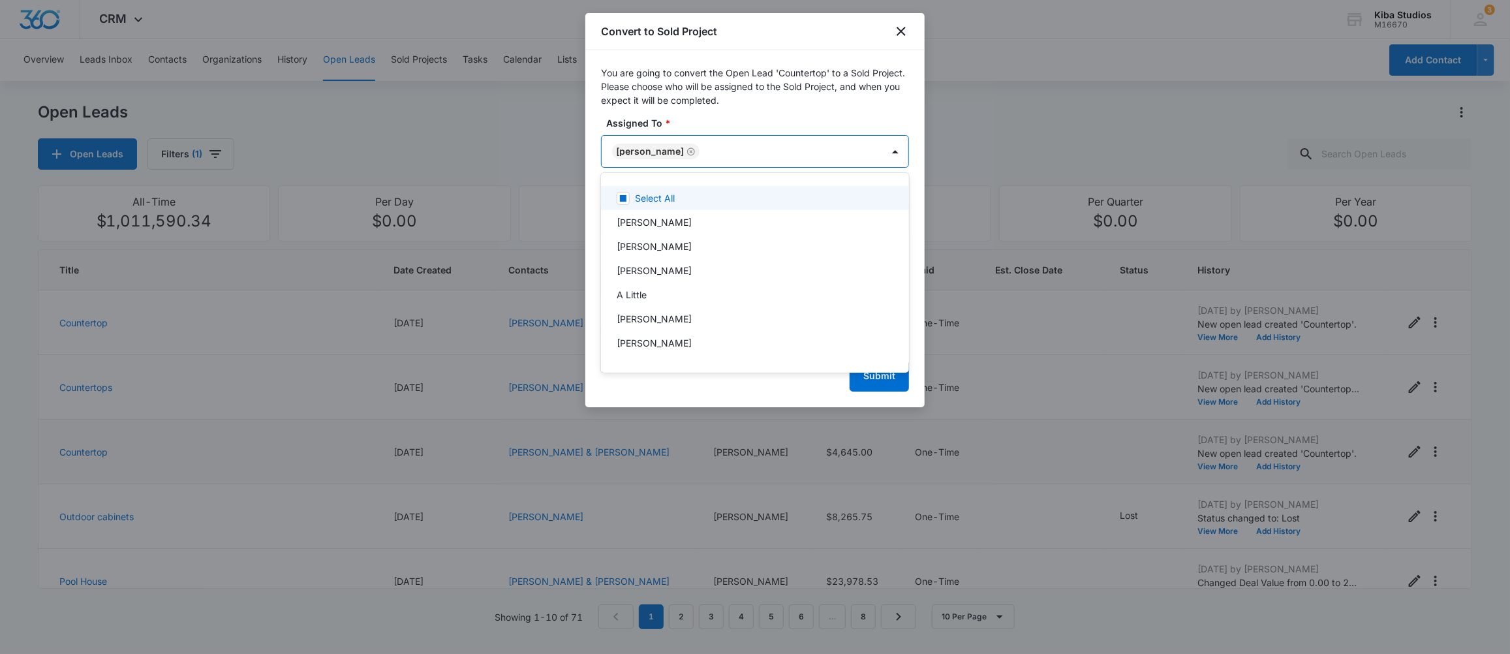
click at [731, 155] on div at bounding box center [755, 327] width 1510 height 654
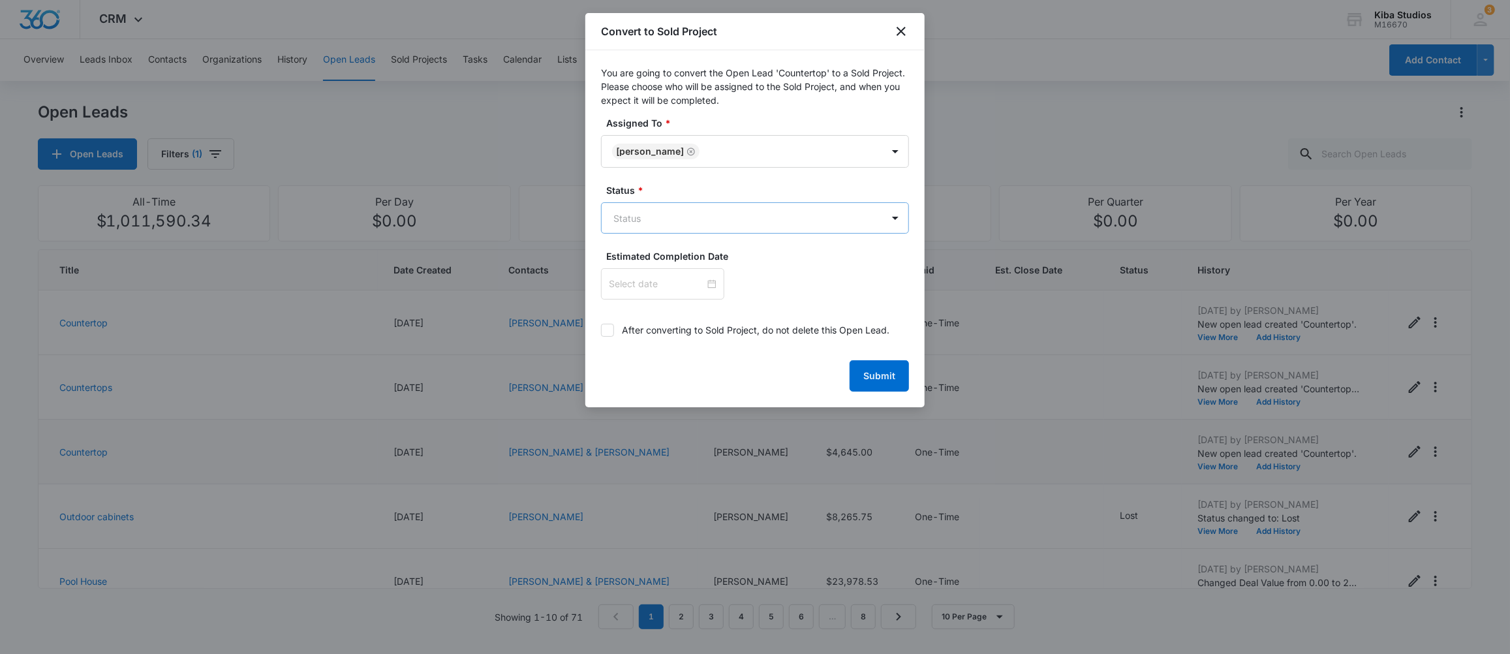
click at [689, 223] on body "CRM Apps CRM Brand Kiba Studios M16670 Your Accounts View All 3 MD [PERSON_NAME…" at bounding box center [755, 327] width 1510 height 654
click at [627, 311] on p "In Process" at bounding box center [639, 312] width 44 height 14
click at [870, 384] on div at bounding box center [755, 327] width 1510 height 654
click at [869, 384] on button "Submit" at bounding box center [879, 377] width 59 height 31
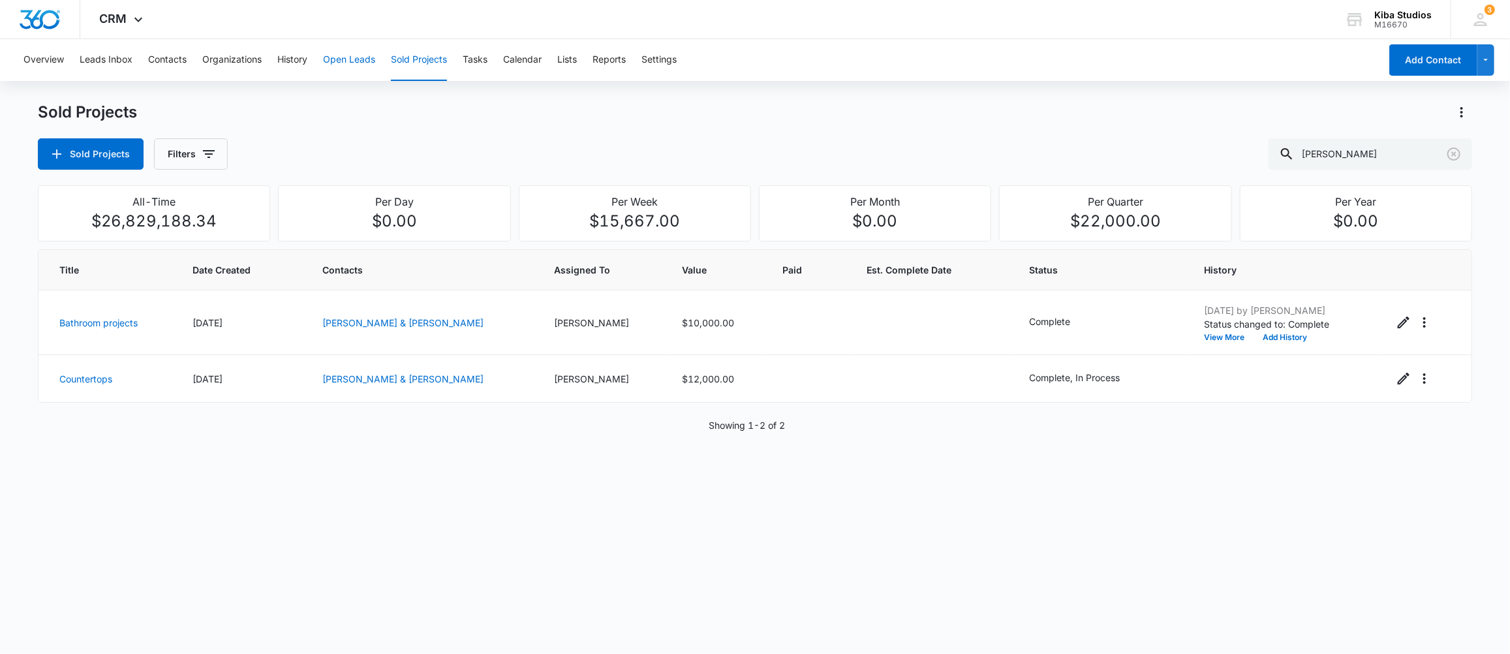
click at [341, 63] on button "Open Leads" at bounding box center [349, 60] width 52 height 42
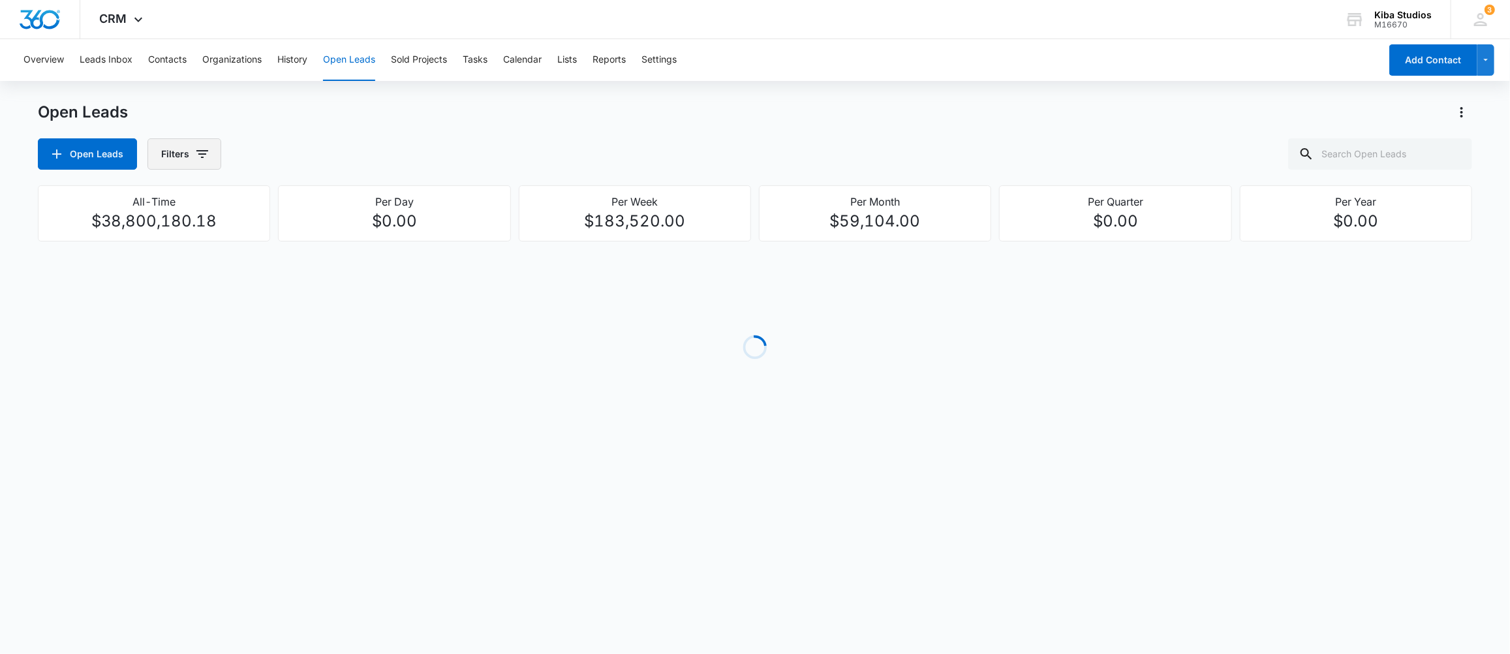
click at [205, 157] on icon "button" at bounding box center [203, 154] width 16 height 16
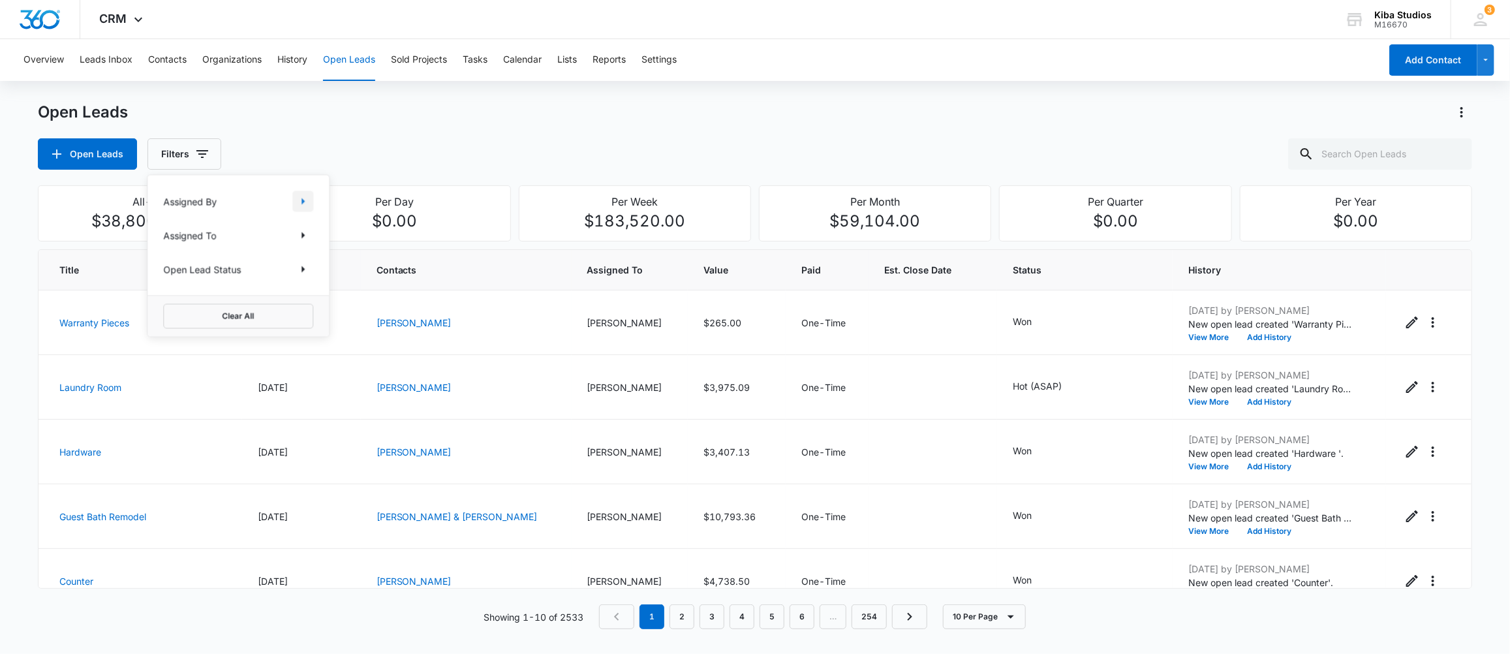
click at [298, 203] on icon "Show Assigned By filters" at bounding box center [303, 201] width 16 height 16
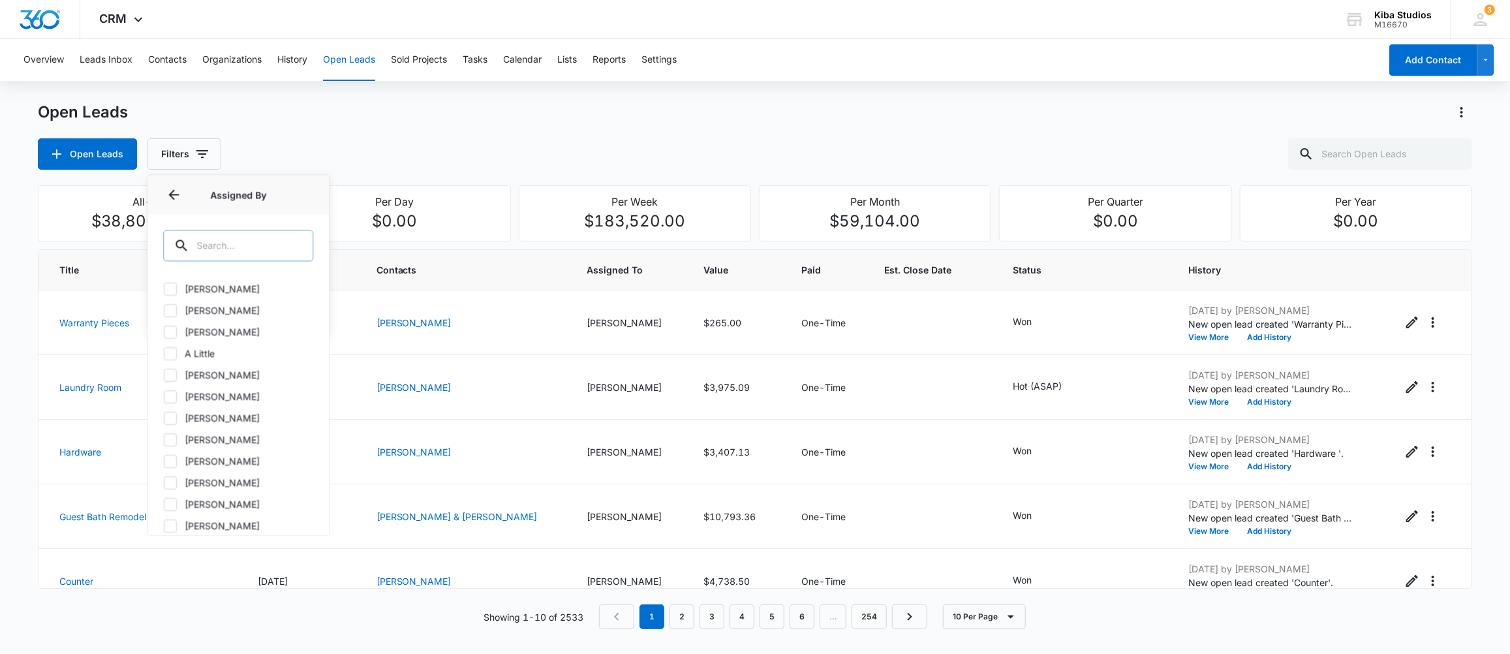
click at [278, 242] on input "text" at bounding box center [238, 245] width 150 height 31
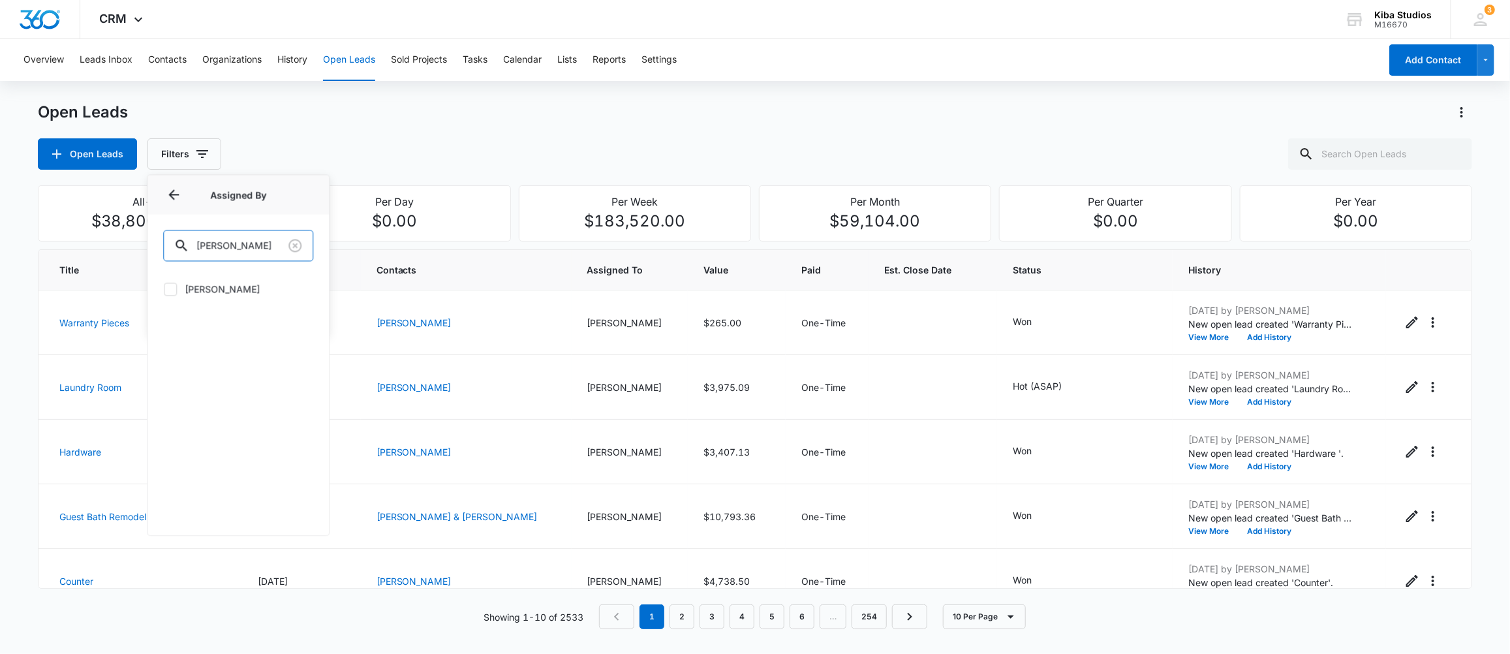
type input "[PERSON_NAME]"
click at [210, 290] on label "[PERSON_NAME]" at bounding box center [238, 289] width 150 height 14
click at [164, 289] on input "[PERSON_NAME]" at bounding box center [163, 289] width 1 height 1
checkbox input "true"
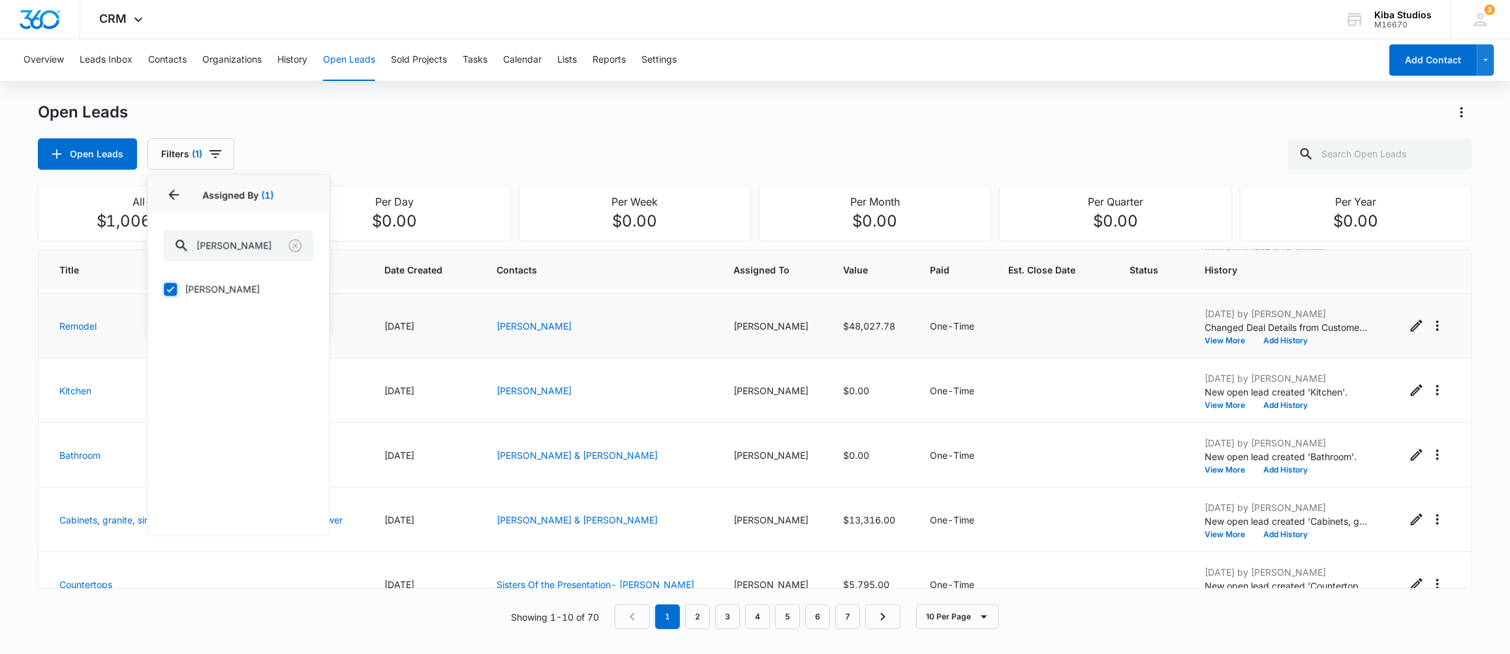
scroll to position [349, 0]
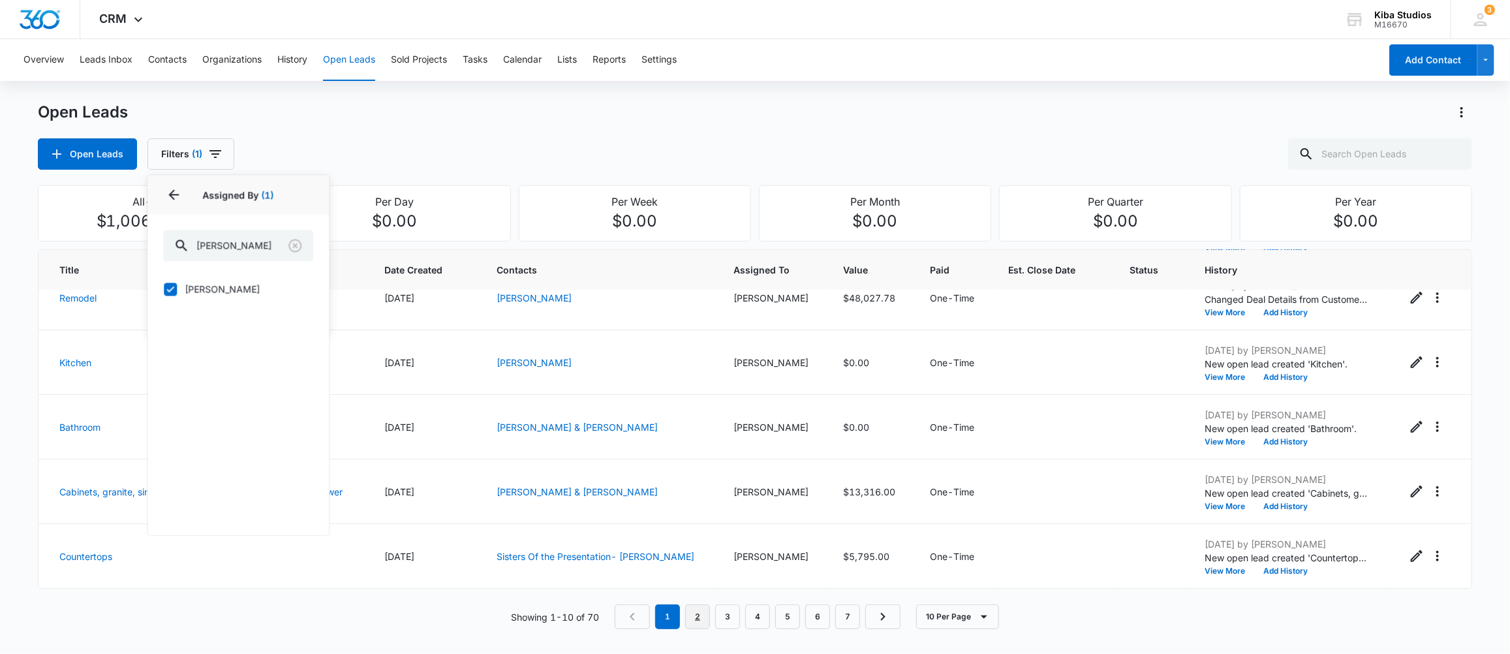
click at [700, 623] on link "2" at bounding box center [697, 616] width 25 height 25
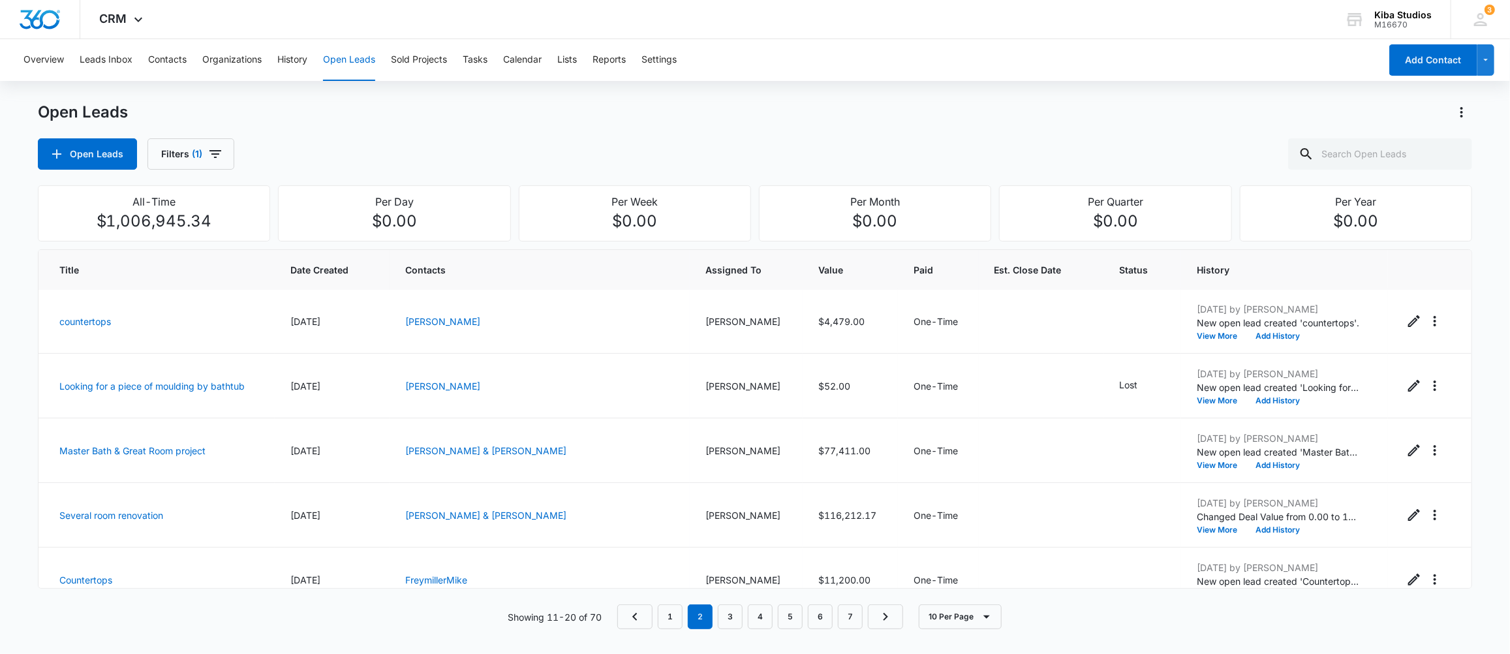
scroll to position [0, 0]
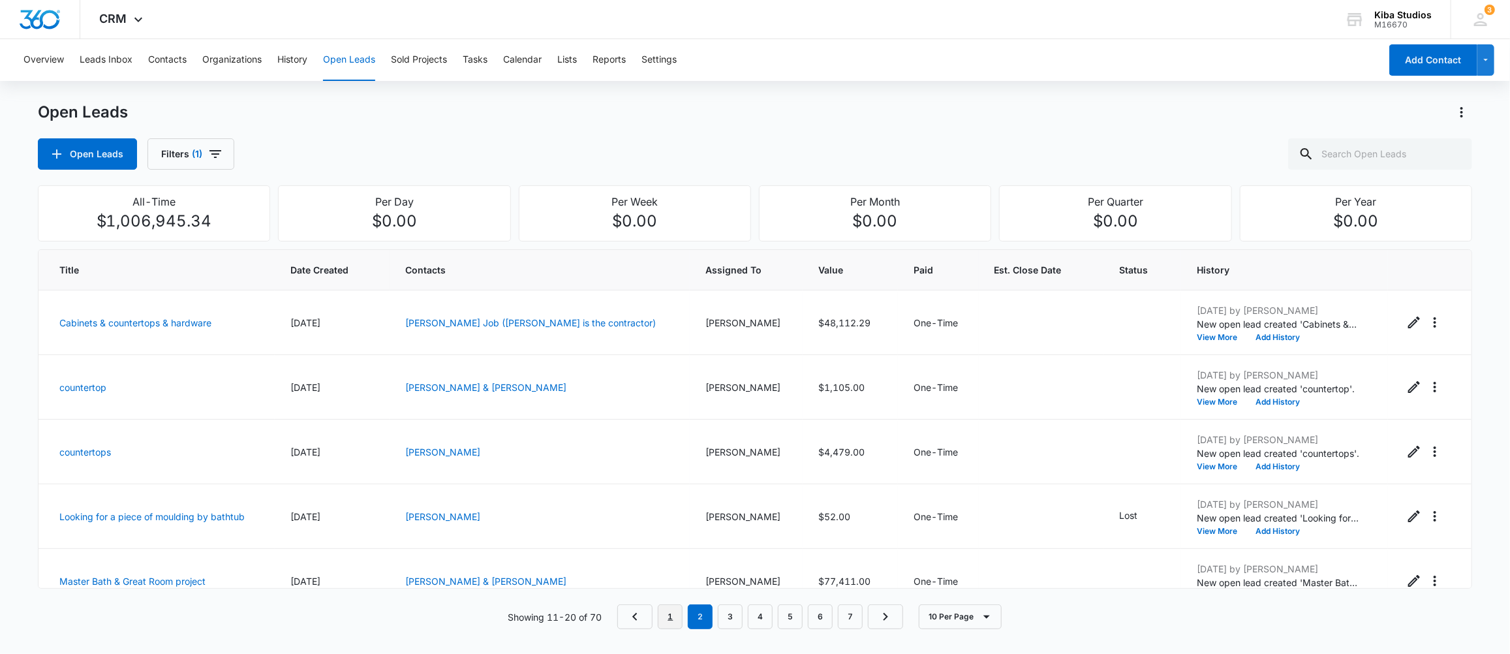
click at [673, 618] on link "1" at bounding box center [670, 616] width 25 height 25
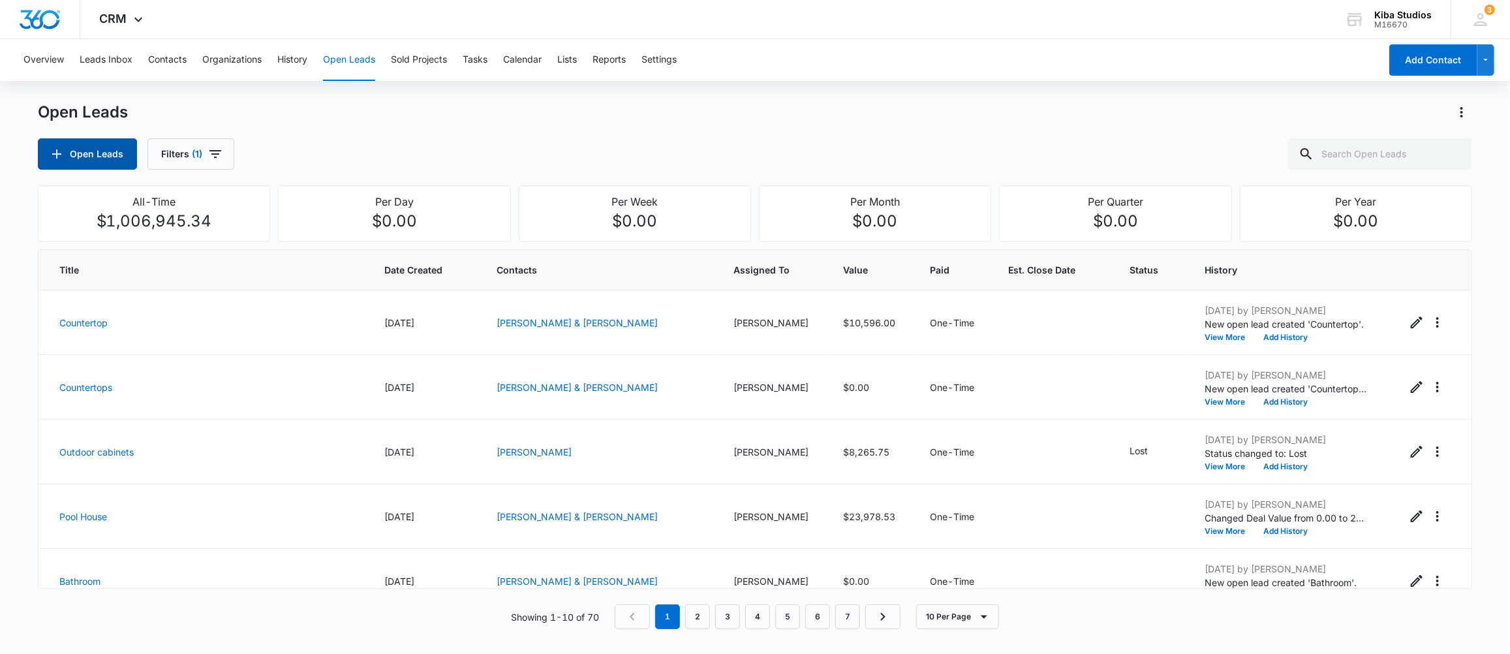
click at [93, 154] on button "Open Leads" at bounding box center [87, 153] width 99 height 31
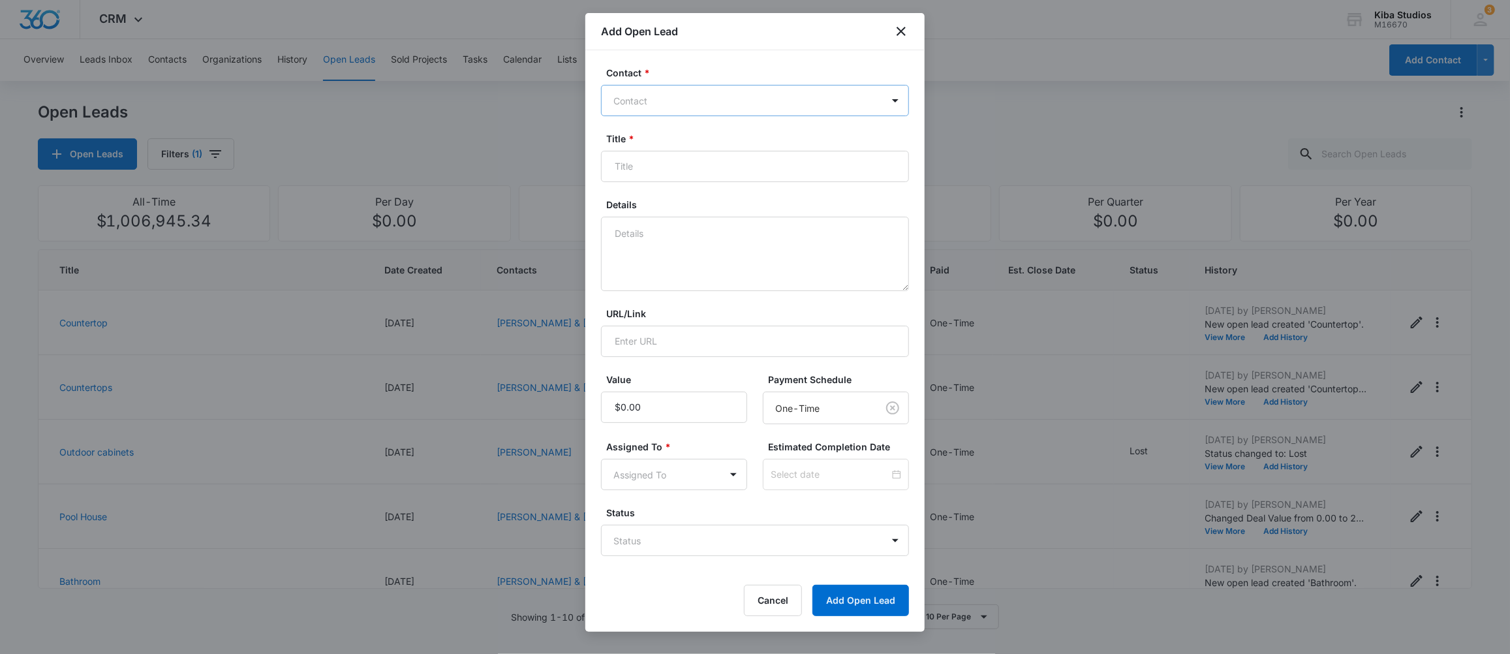
click at [680, 93] on div at bounding box center [748, 101] width 268 height 16
type input "[PERSON_NAME]"
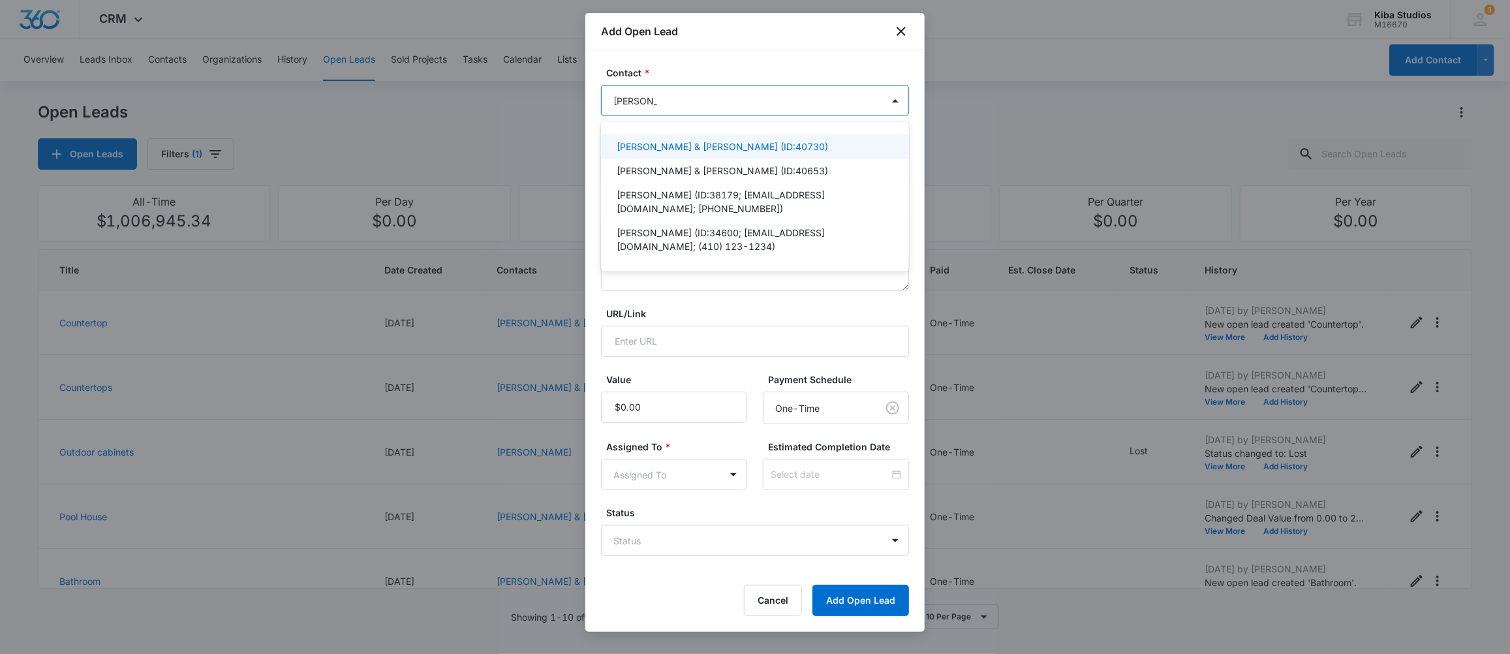
click at [644, 149] on p "[PERSON_NAME] & [PERSON_NAME] (ID:40730)" at bounding box center [722, 147] width 211 height 14
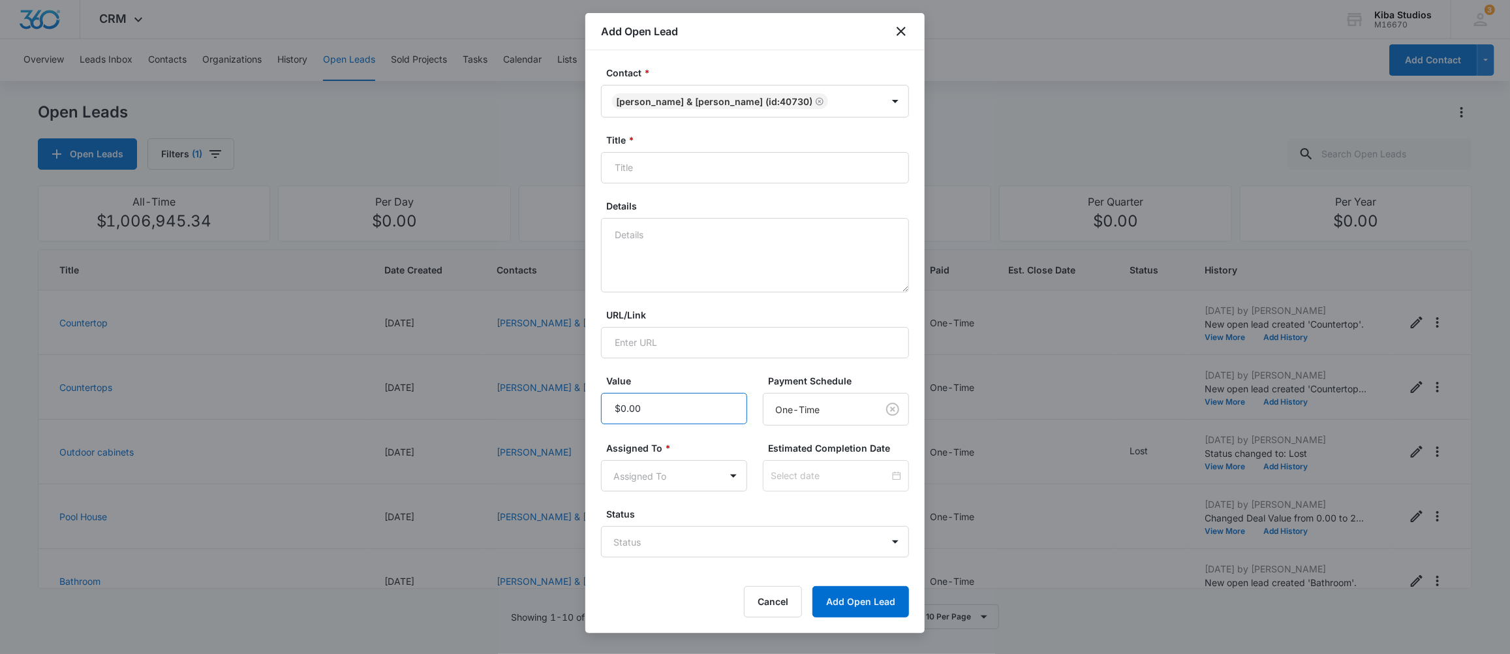
click at [666, 414] on input "Value" at bounding box center [674, 408] width 146 height 31
type input "$6,535.00"
click at [680, 162] on input "Title *" at bounding box center [755, 167] width 308 height 31
type input "Bathroom remodel"
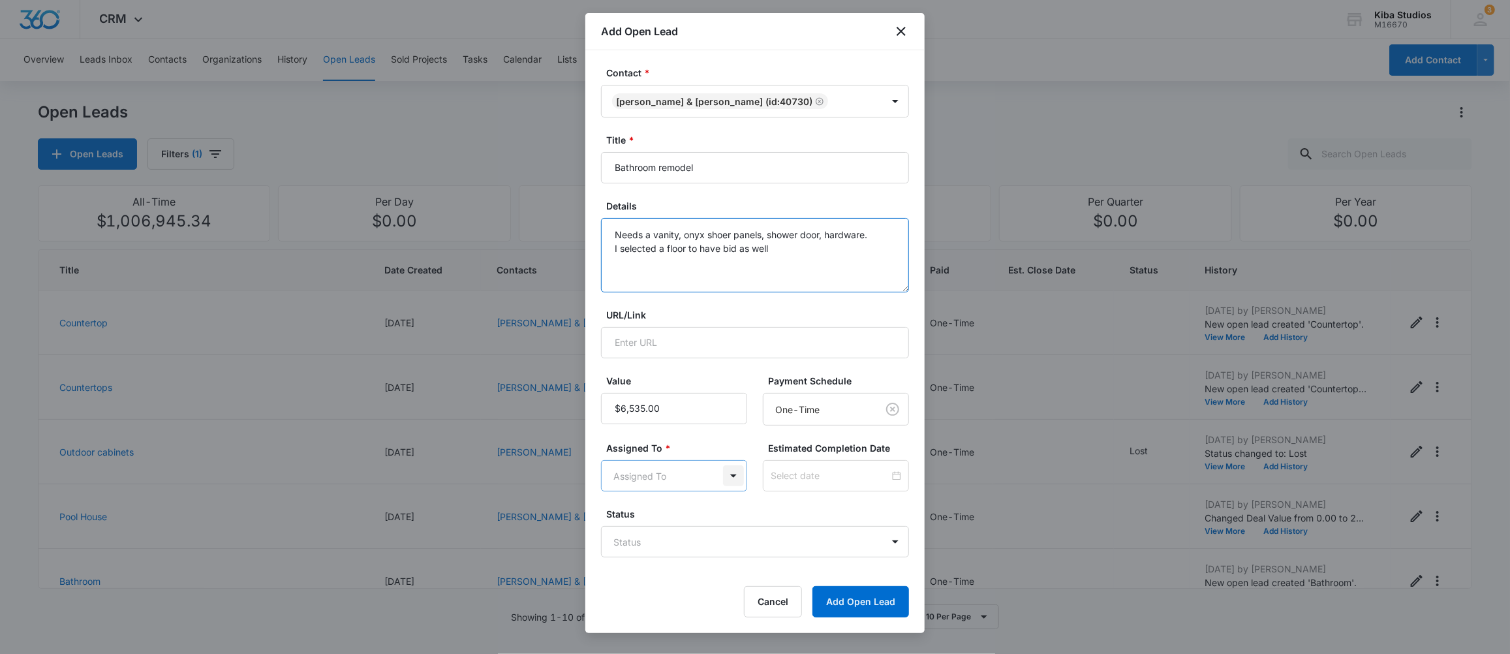
type textarea "Needs a vanity, onyx shoer panels, shower door, hardware. I selected a floor to…"
click at [725, 477] on body "CRM Apps CRM Brand Kiba Studios M16670 Your Accounts View All 3 MD [PERSON_NAME…" at bounding box center [755, 327] width 1510 height 654
type input "[PERSON_NAME]"
click at [647, 524] on p "[PERSON_NAME]" at bounding box center [654, 523] width 75 height 14
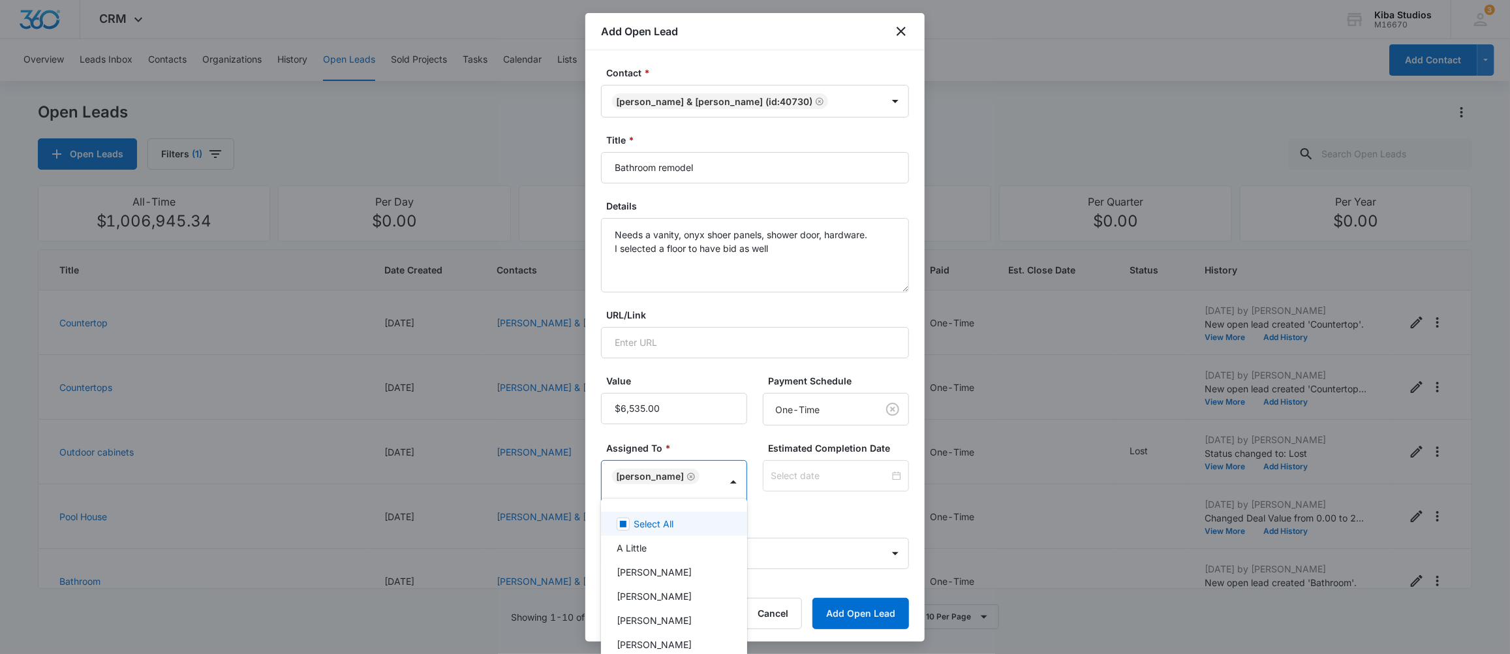
click at [785, 516] on div at bounding box center [755, 327] width 1510 height 654
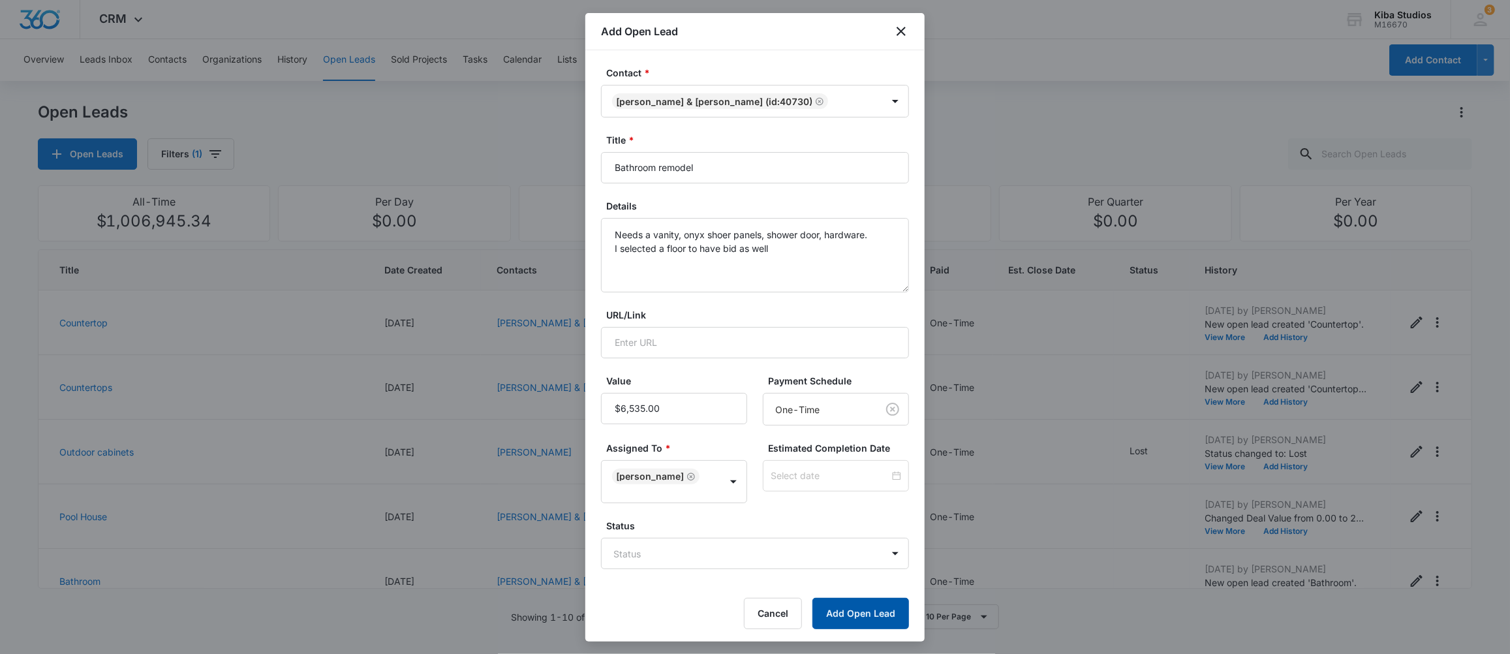
click at [845, 602] on button "Add Open Lead" at bounding box center [861, 613] width 97 height 31
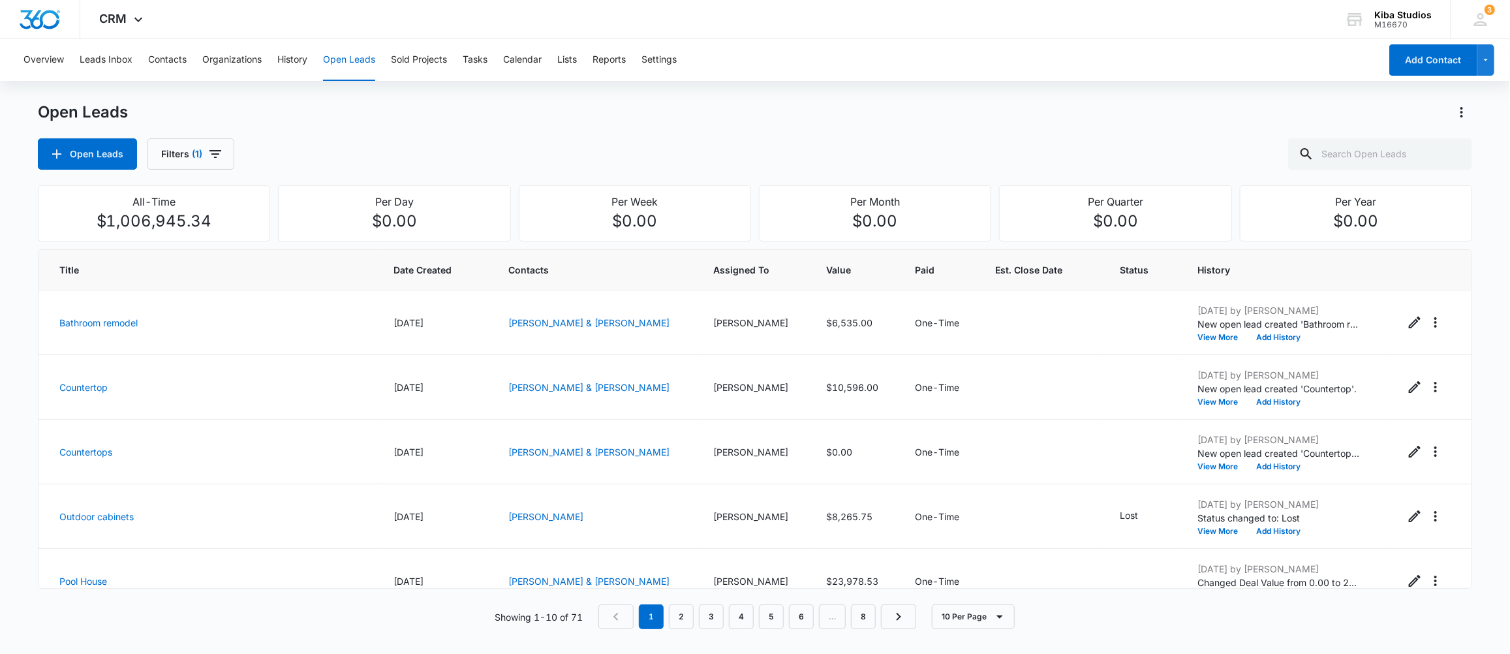
click at [339, 62] on button "Open Leads" at bounding box center [349, 60] width 52 height 42
click at [77, 155] on button "Open Leads" at bounding box center [87, 153] width 99 height 31
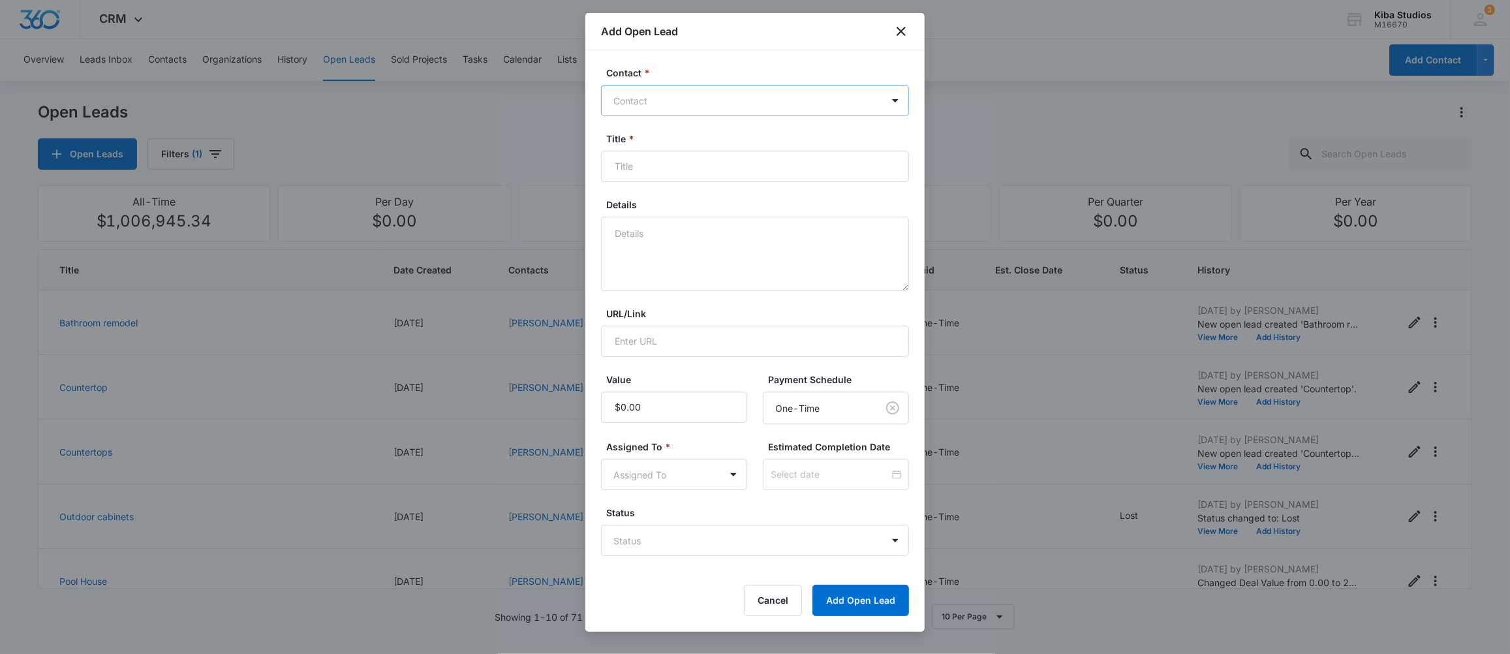
click at [668, 97] on div at bounding box center [748, 101] width 268 height 16
type input "sheets"
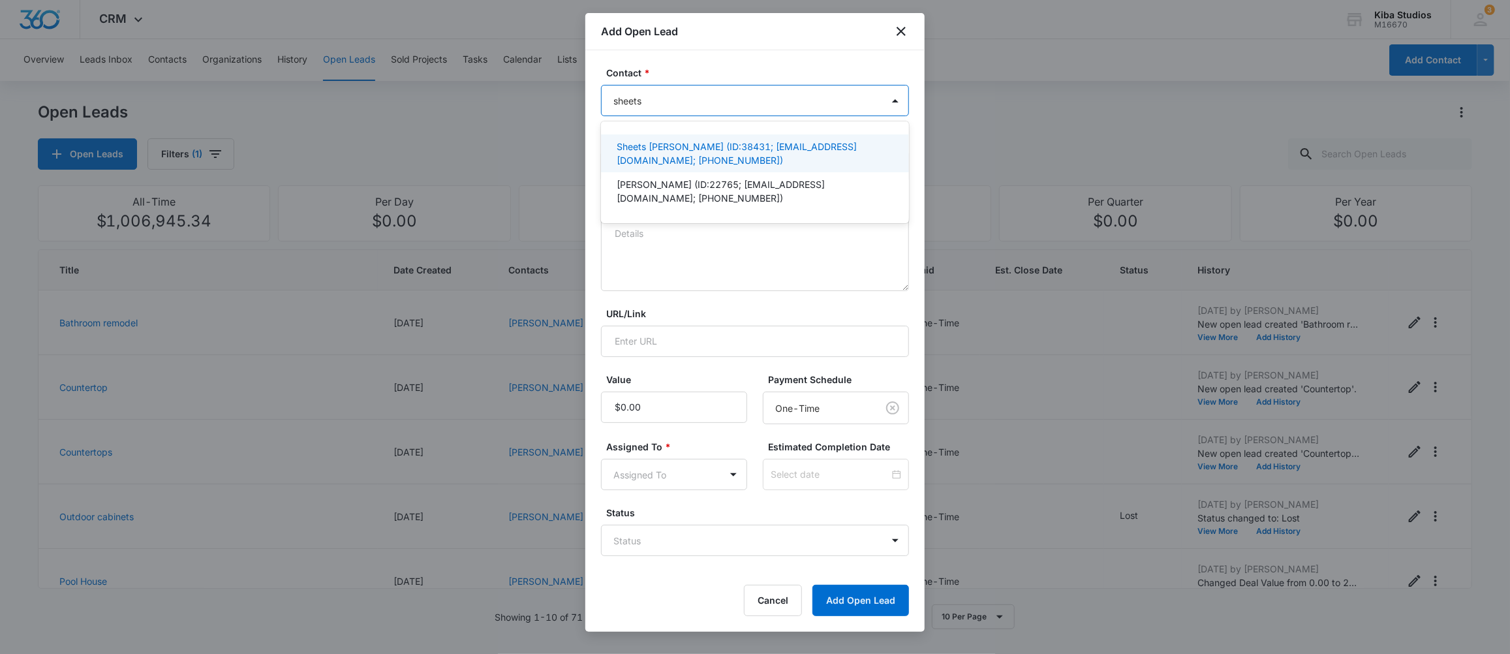
click at [655, 156] on p "Sheets [PERSON_NAME] (ID:38431; [EMAIL_ADDRESS][DOMAIN_NAME]; [PHONE_NUMBER])" at bounding box center [754, 153] width 274 height 27
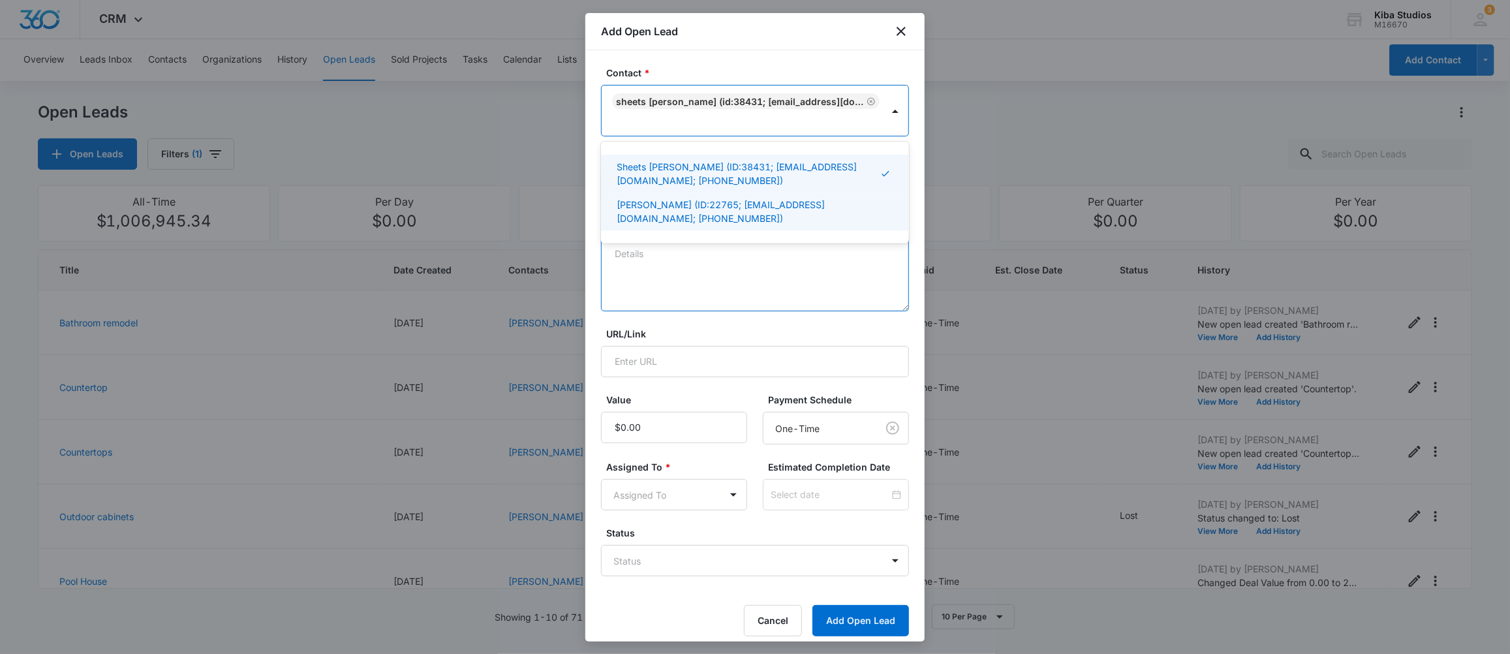
click at [788, 285] on textarea "Details" at bounding box center [755, 274] width 308 height 74
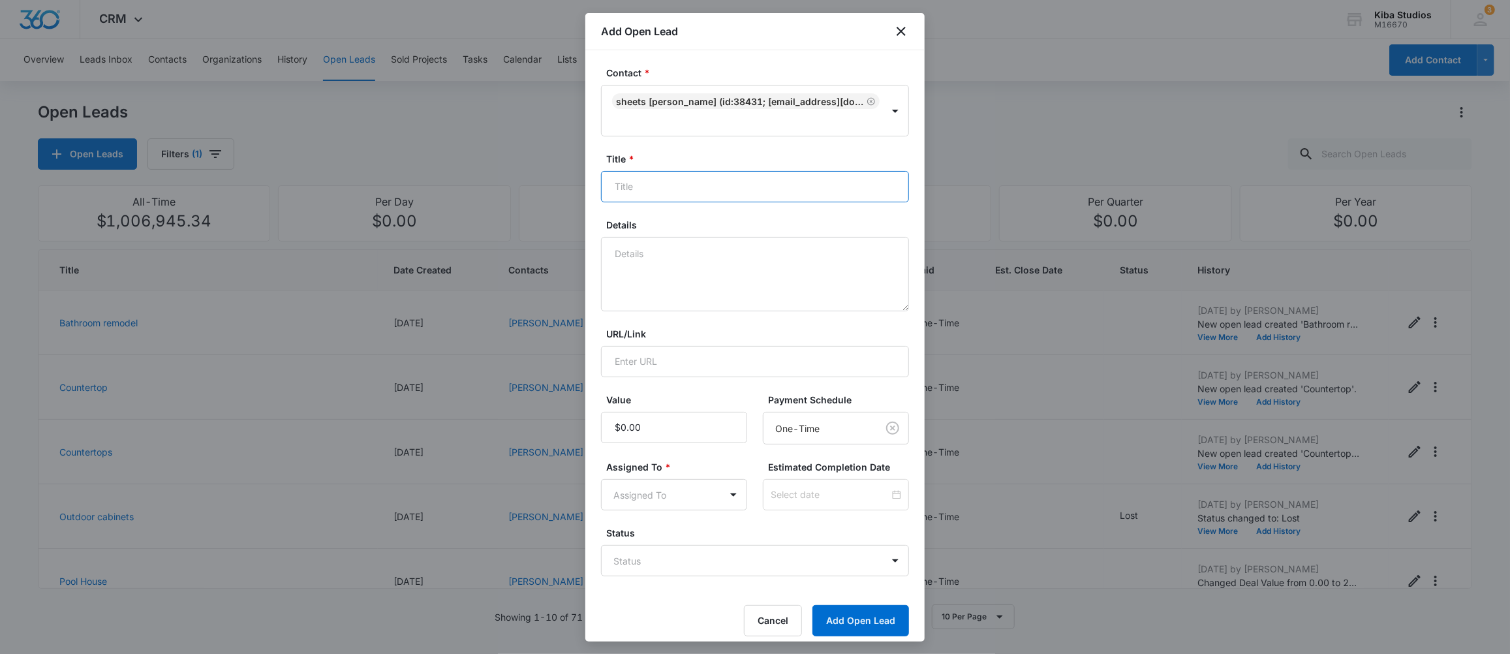
click at [689, 195] on input "Title *" at bounding box center [755, 186] width 308 height 31
type input "Kitchen"
type textarea "[PERSON_NAME] is flipping a house & is asking for an estimate on the KCD cabine…"
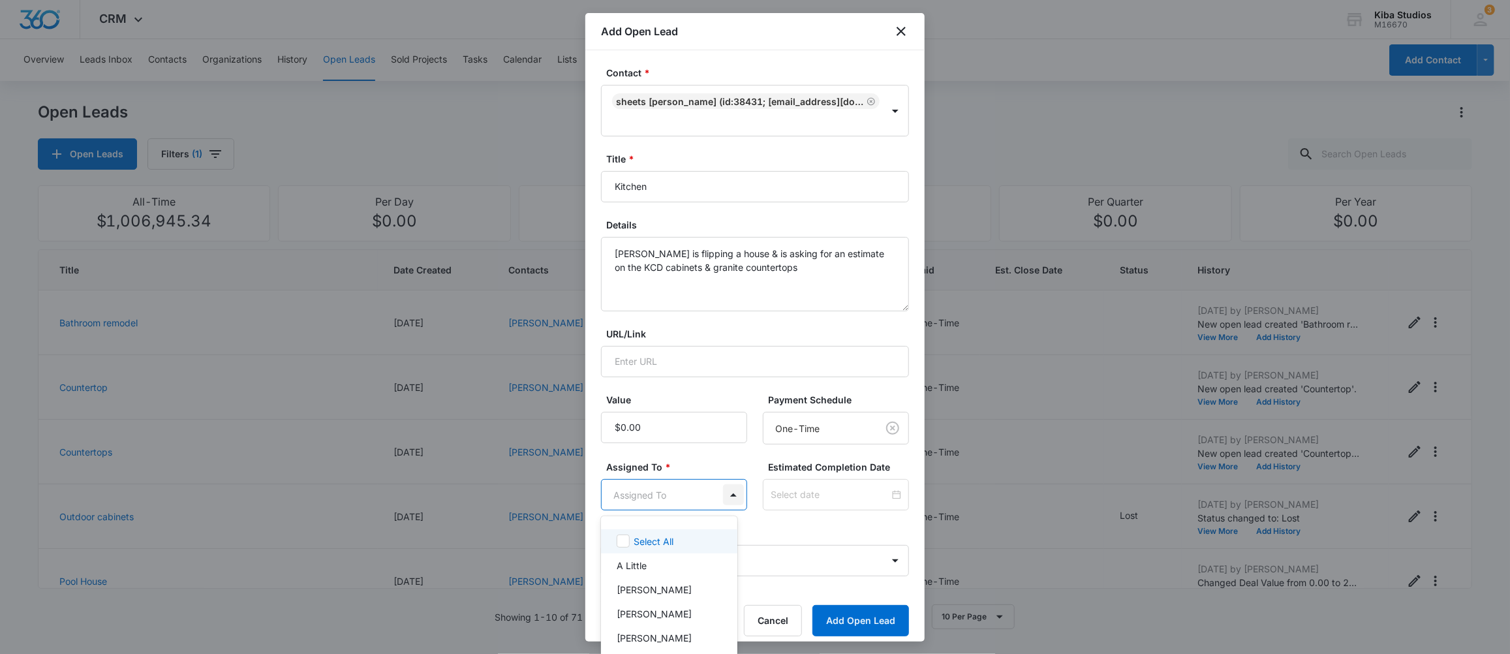
click at [716, 500] on body "CRM Apps CRM Brand Kiba Studios M16670 Your Accounts View All 3 MD [PERSON_NAME…" at bounding box center [755, 327] width 1510 height 654
type input "[PERSON_NAME]"
click at [638, 546] on p "[PERSON_NAME]" at bounding box center [654, 542] width 75 height 14
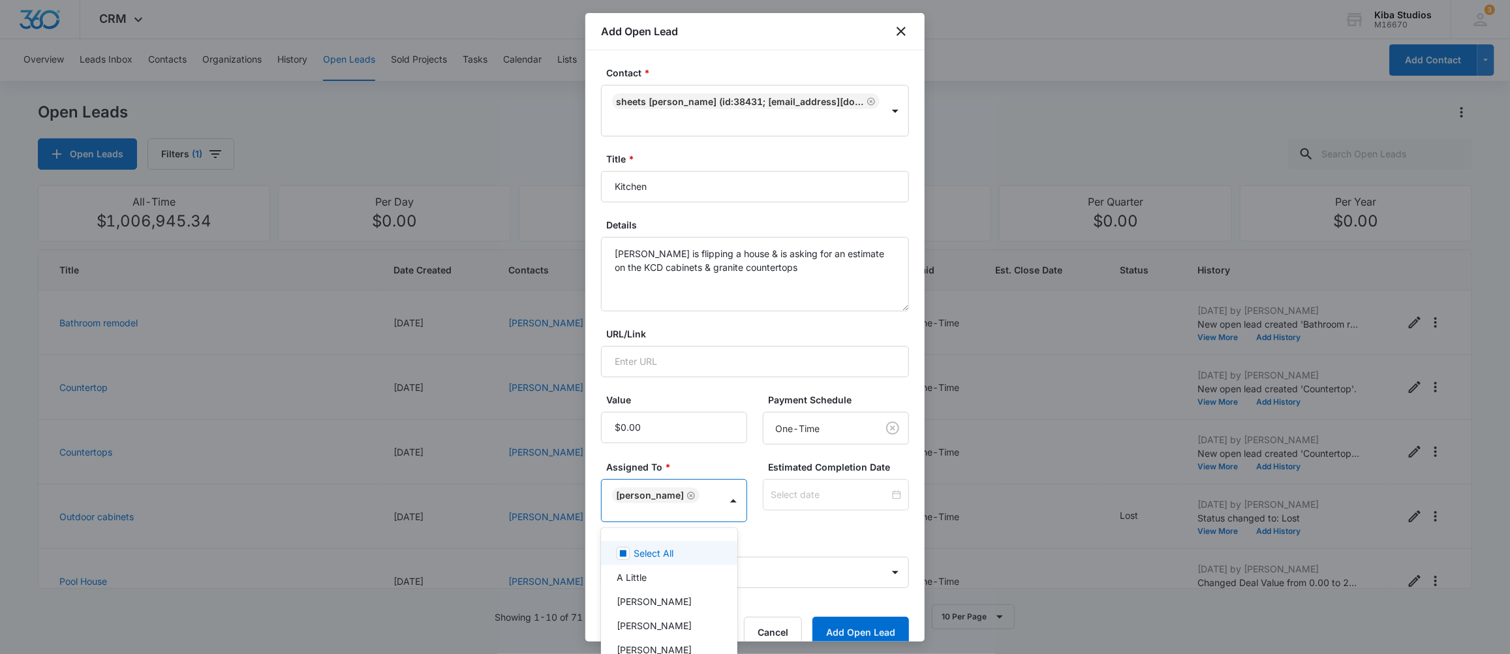
click at [782, 530] on div at bounding box center [755, 327] width 1510 height 654
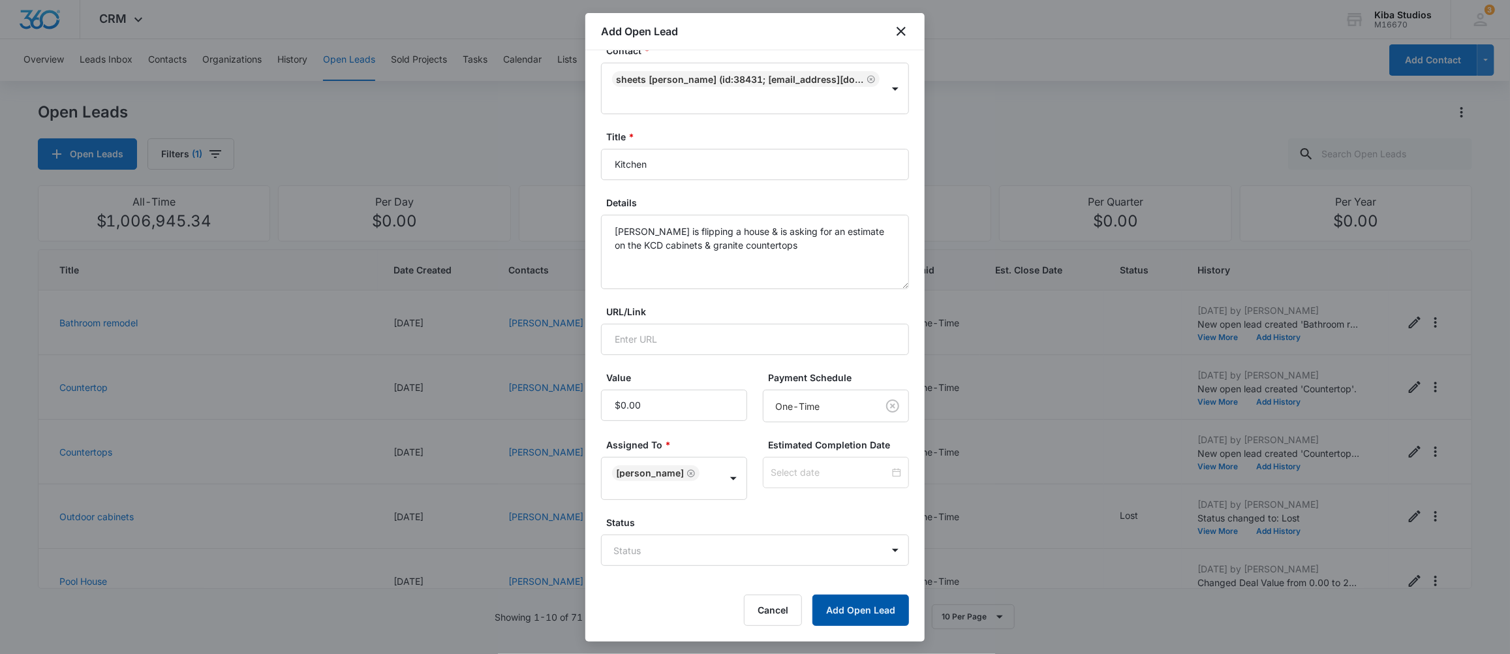
click at [830, 608] on button "Add Open Lead" at bounding box center [861, 610] width 97 height 31
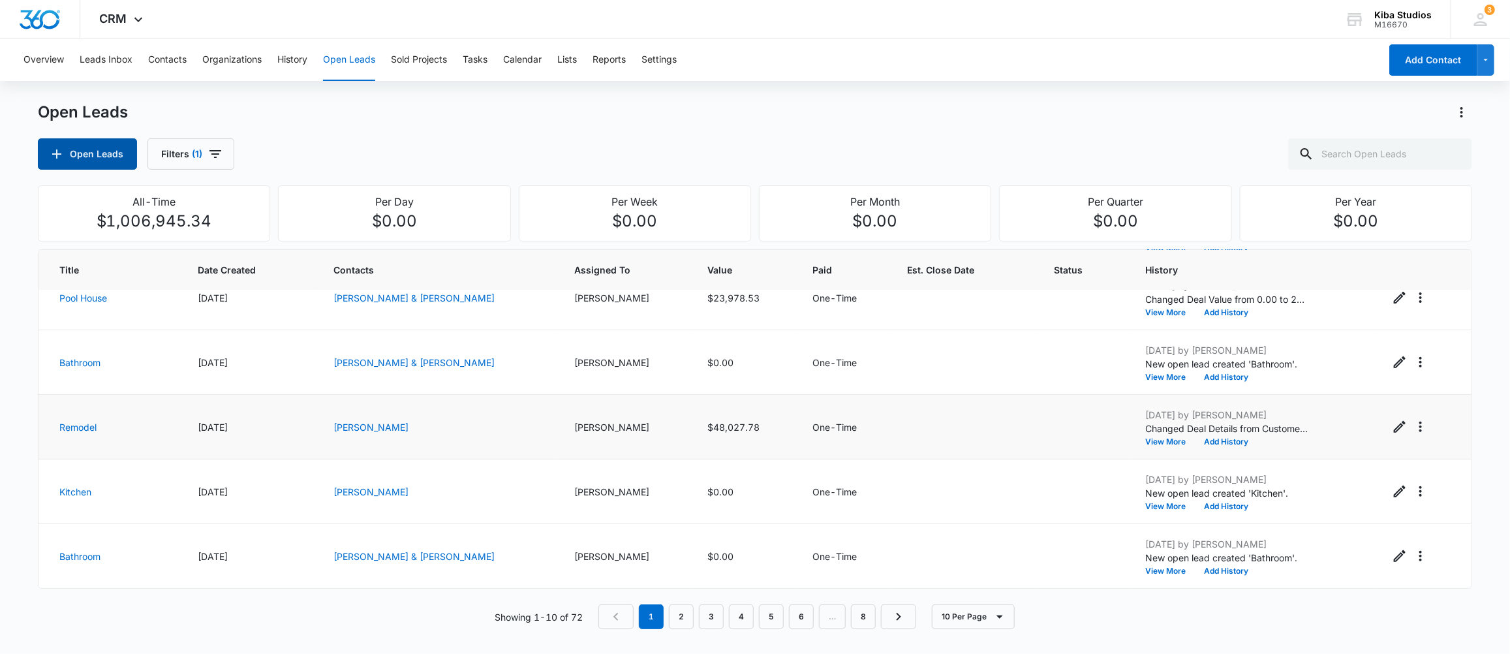
scroll to position [0, 0]
